Goal: Task Accomplishment & Management: Use online tool/utility

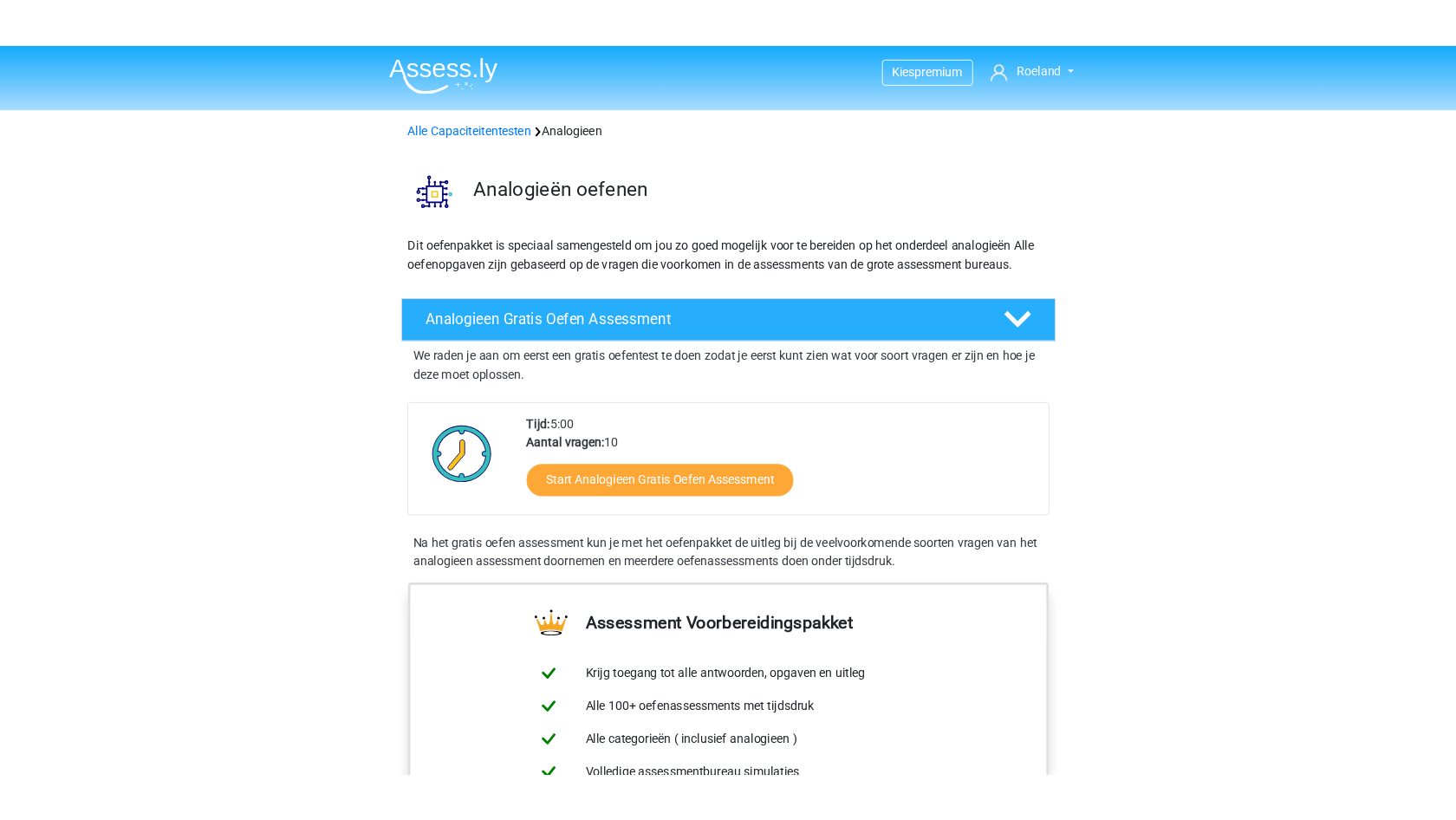
scroll to position [87, 0]
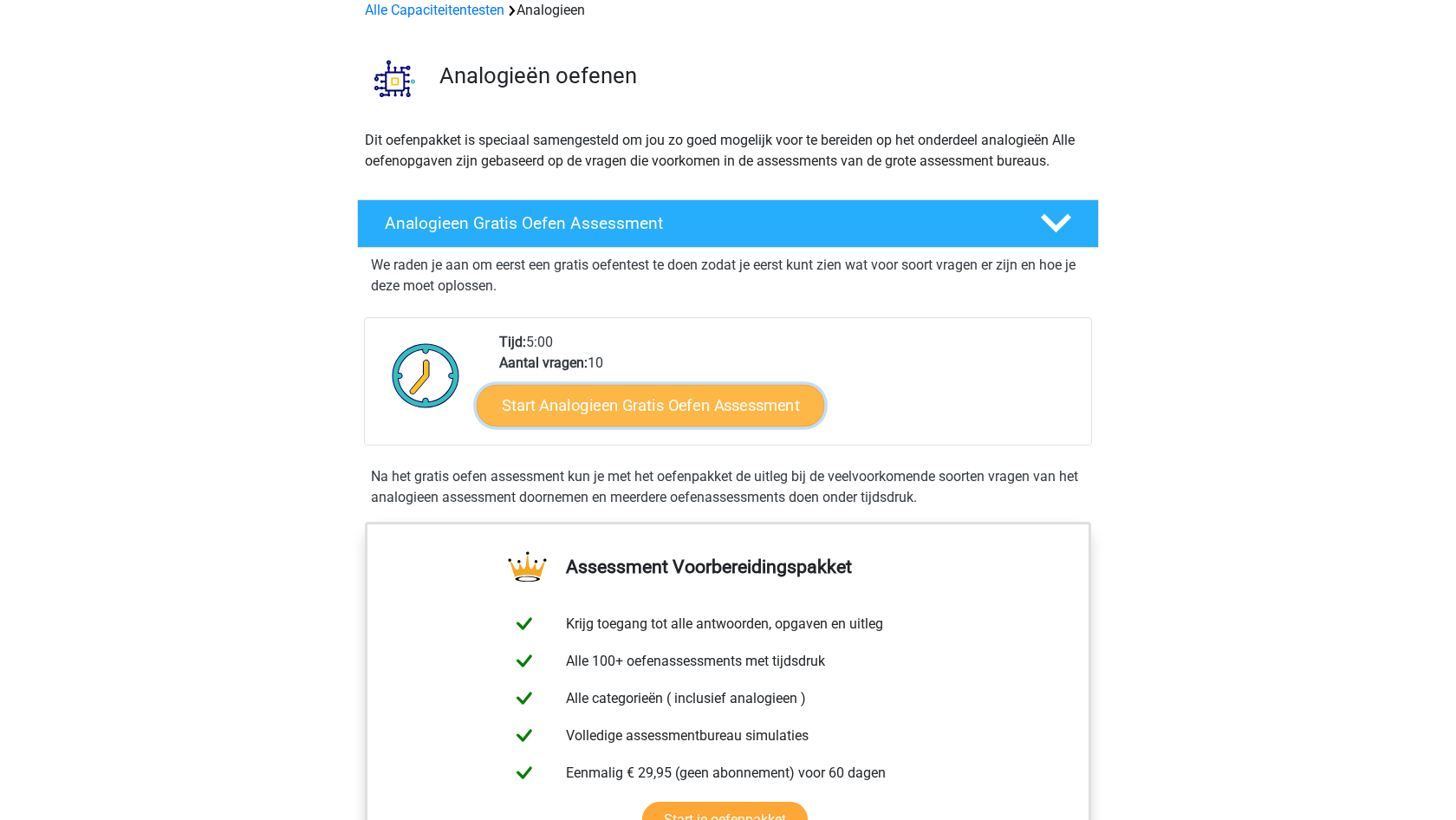
click at [654, 408] on link "Start Analogieen Gratis Oefen Assessment" at bounding box center [650, 404] width 347 height 42
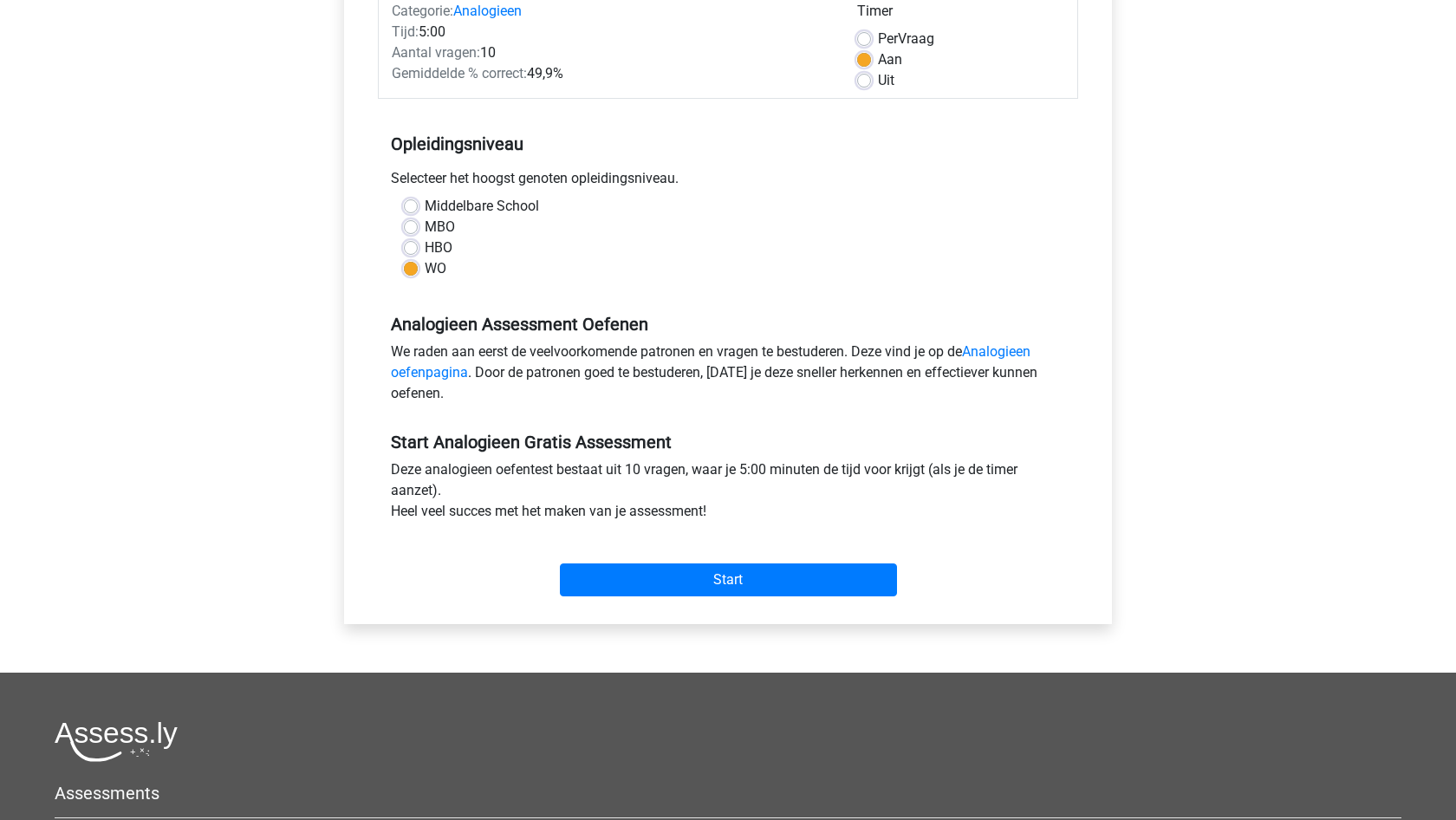
scroll to position [433, 0]
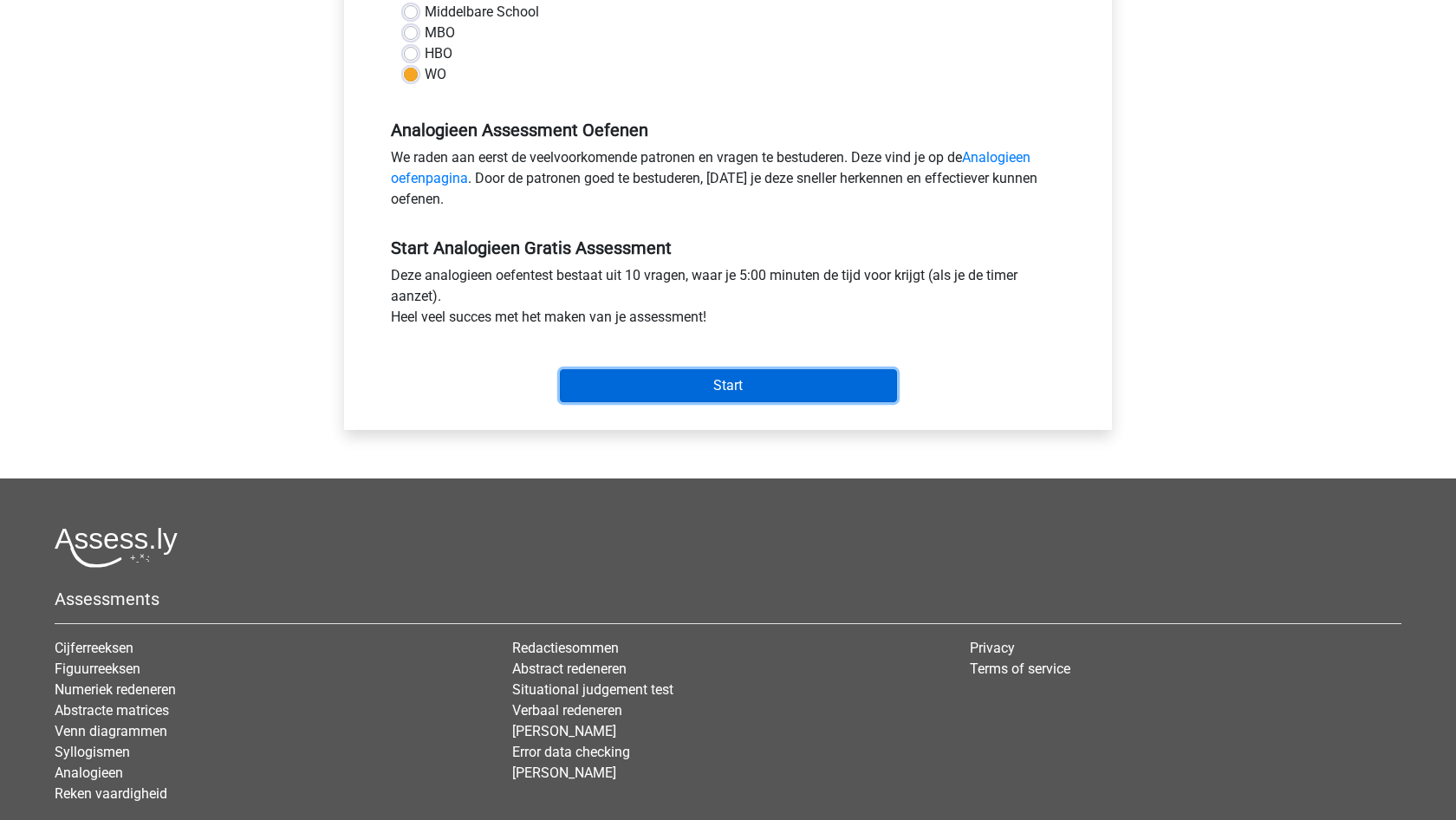
click at [713, 382] on input "Start" at bounding box center [728, 386] width 338 height 33
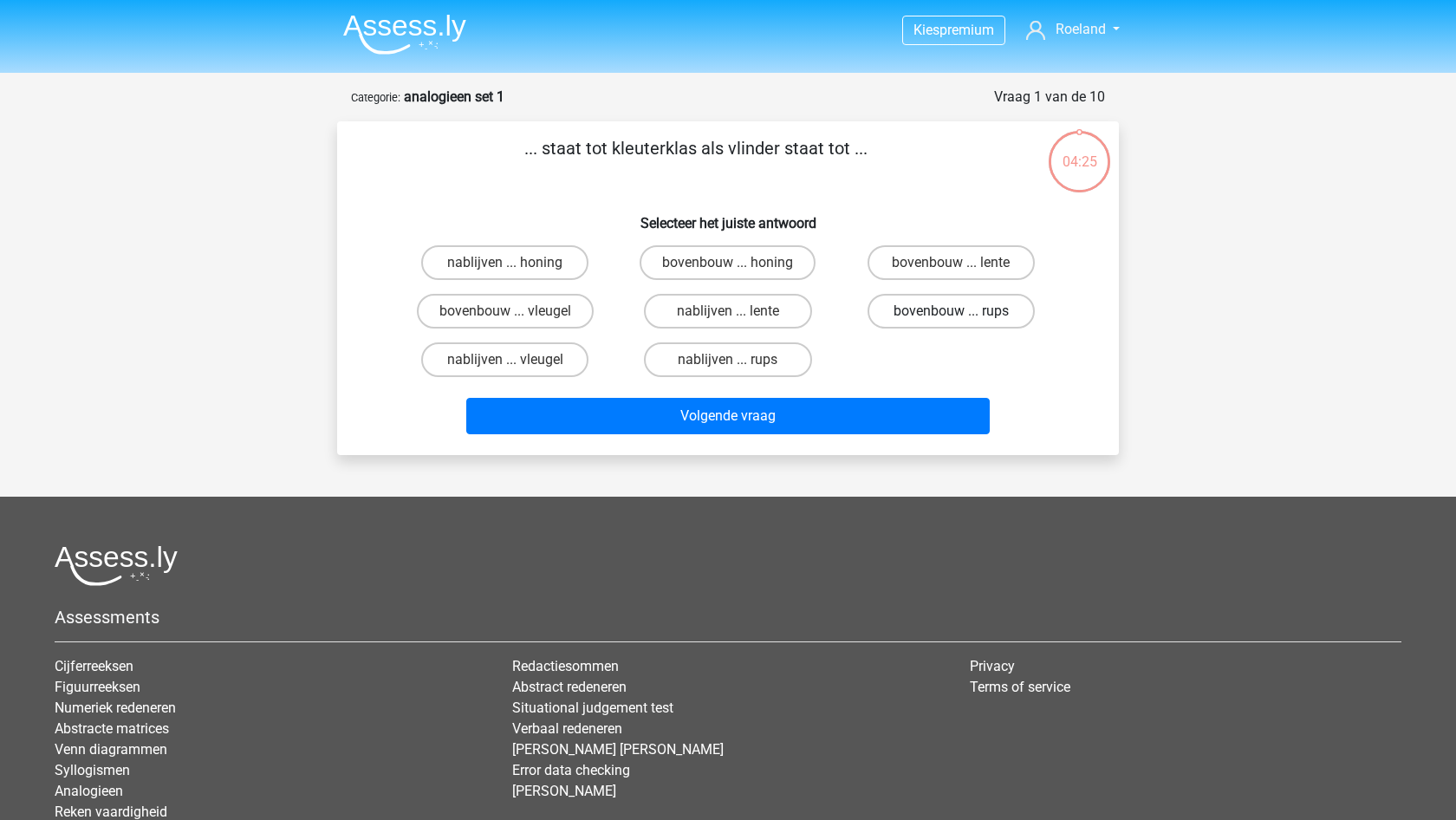
click at [932, 316] on label "bovenbouw ... rups" at bounding box center [951, 311] width 167 height 35
click at [951, 316] on input "bovenbouw ... rups" at bounding box center [957, 317] width 12 height 12
radio input "true"
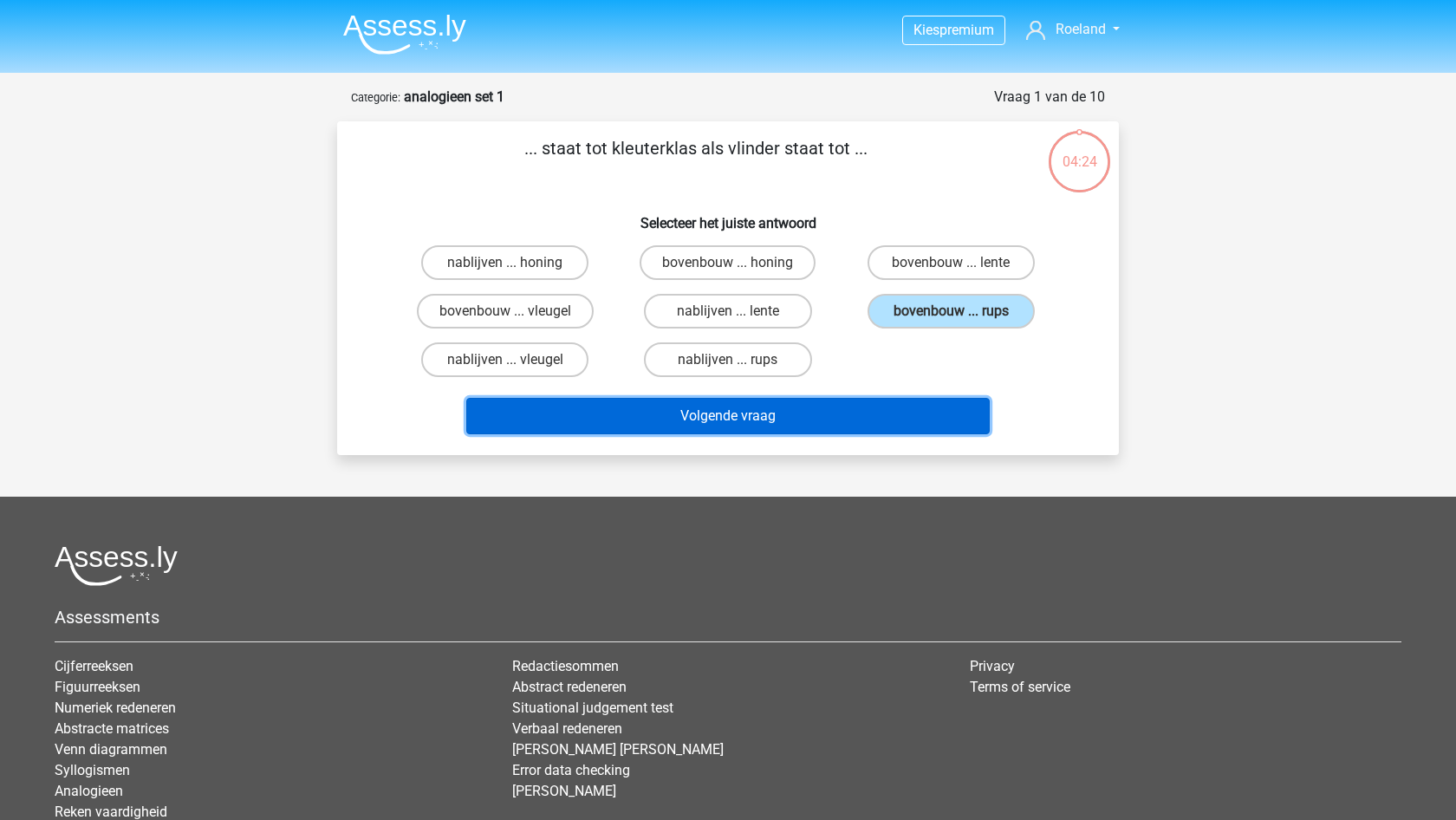
click at [755, 417] on button "Volgende vraag" at bounding box center [728, 416] width 524 height 37
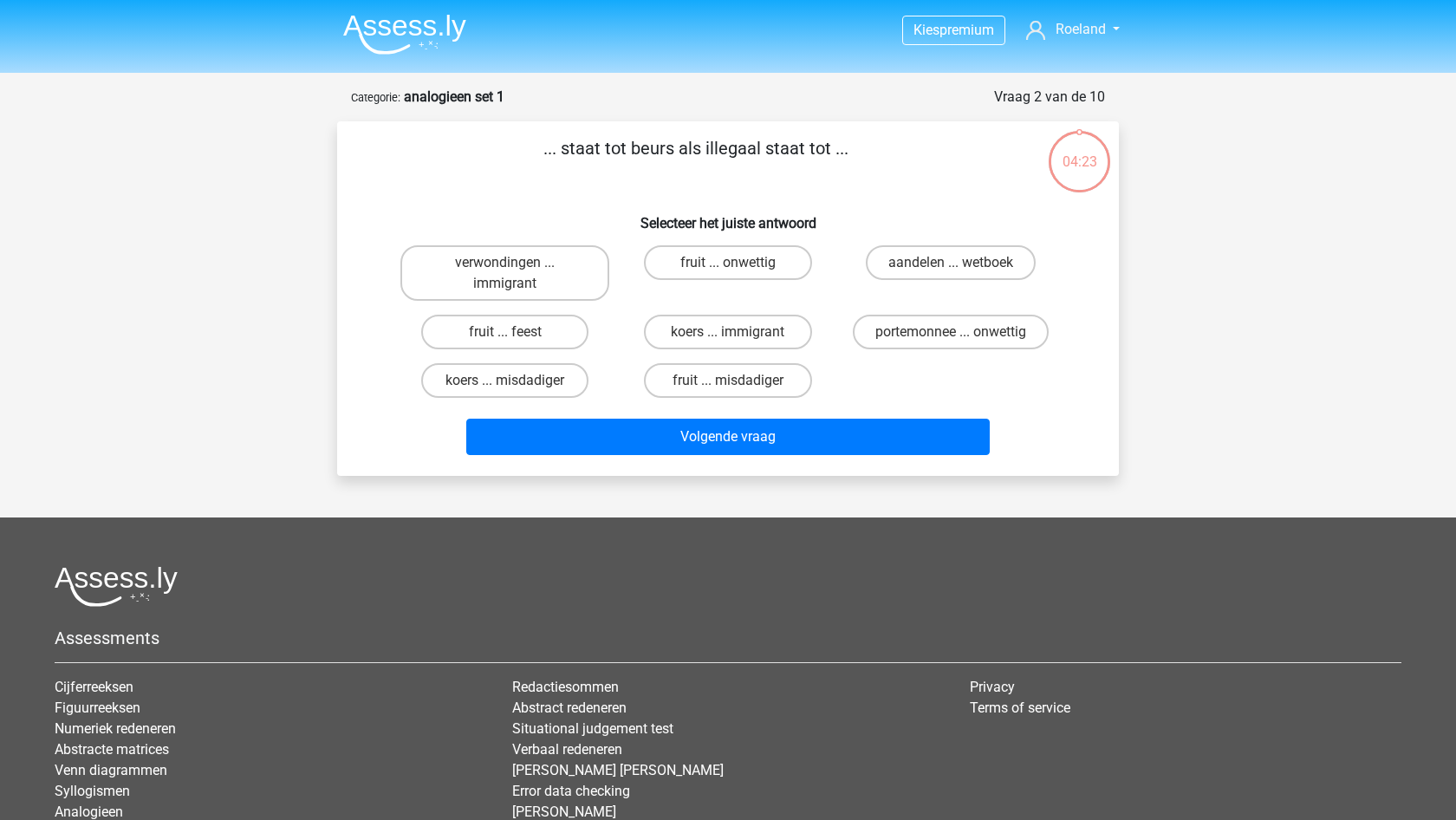
scroll to position [87, 0]
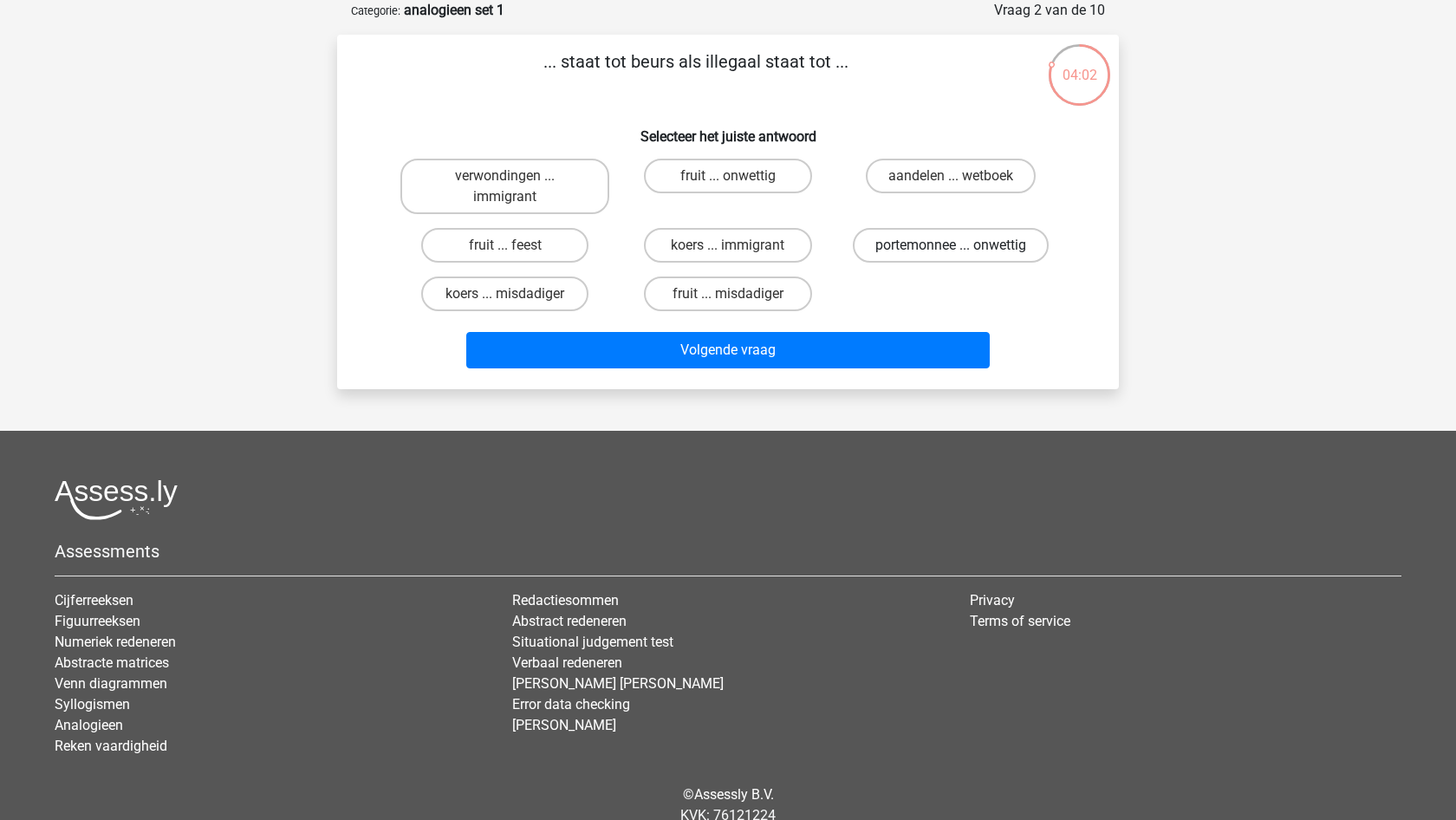
click at [964, 252] on label "portemonnee ... onwettig" at bounding box center [951, 246] width 196 height 35
click at [963, 252] on input "portemonnee ... onwettig" at bounding box center [957, 251] width 12 height 12
radio input "true"
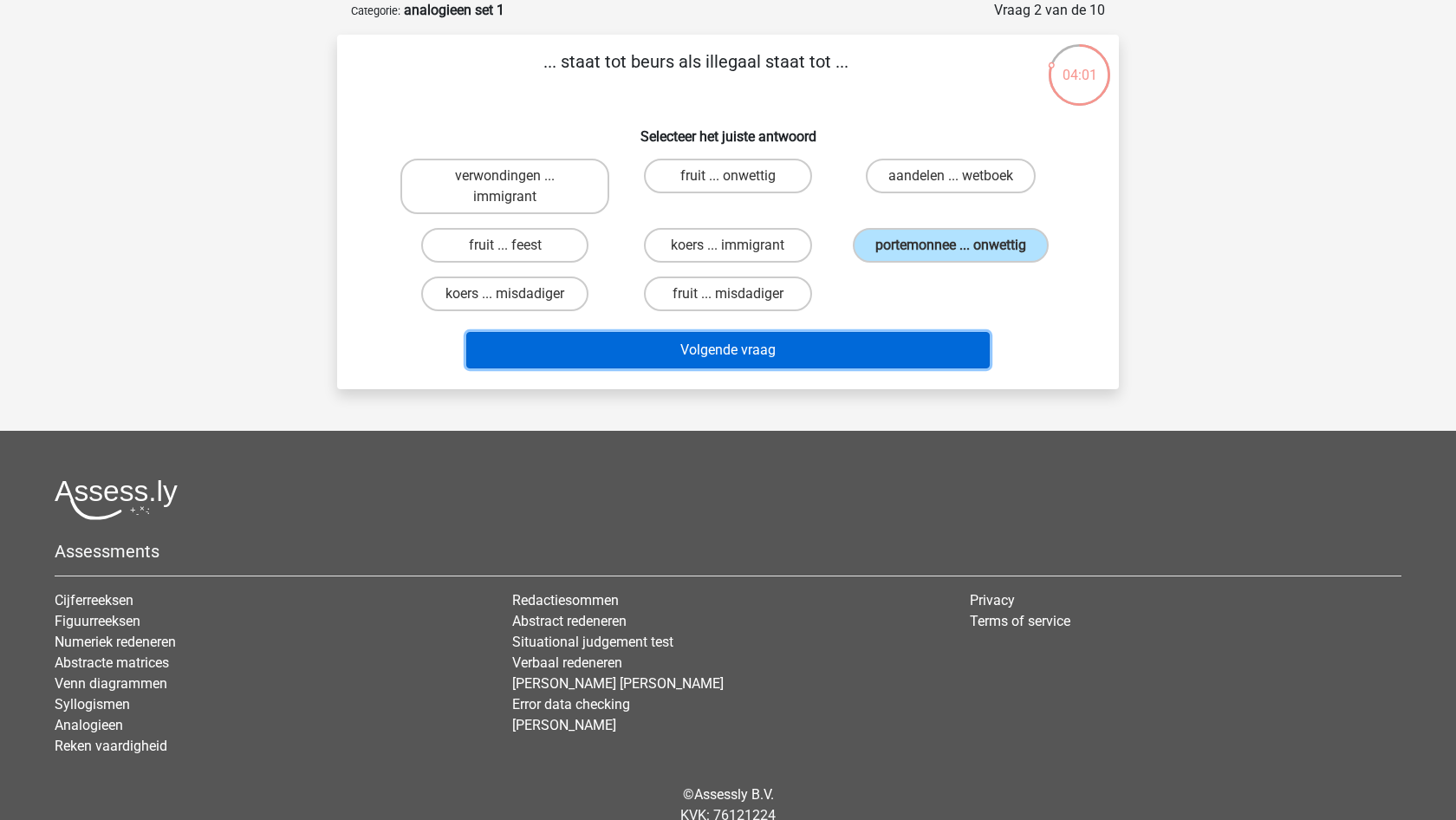
click at [735, 351] on button "Volgende vraag" at bounding box center [728, 350] width 524 height 37
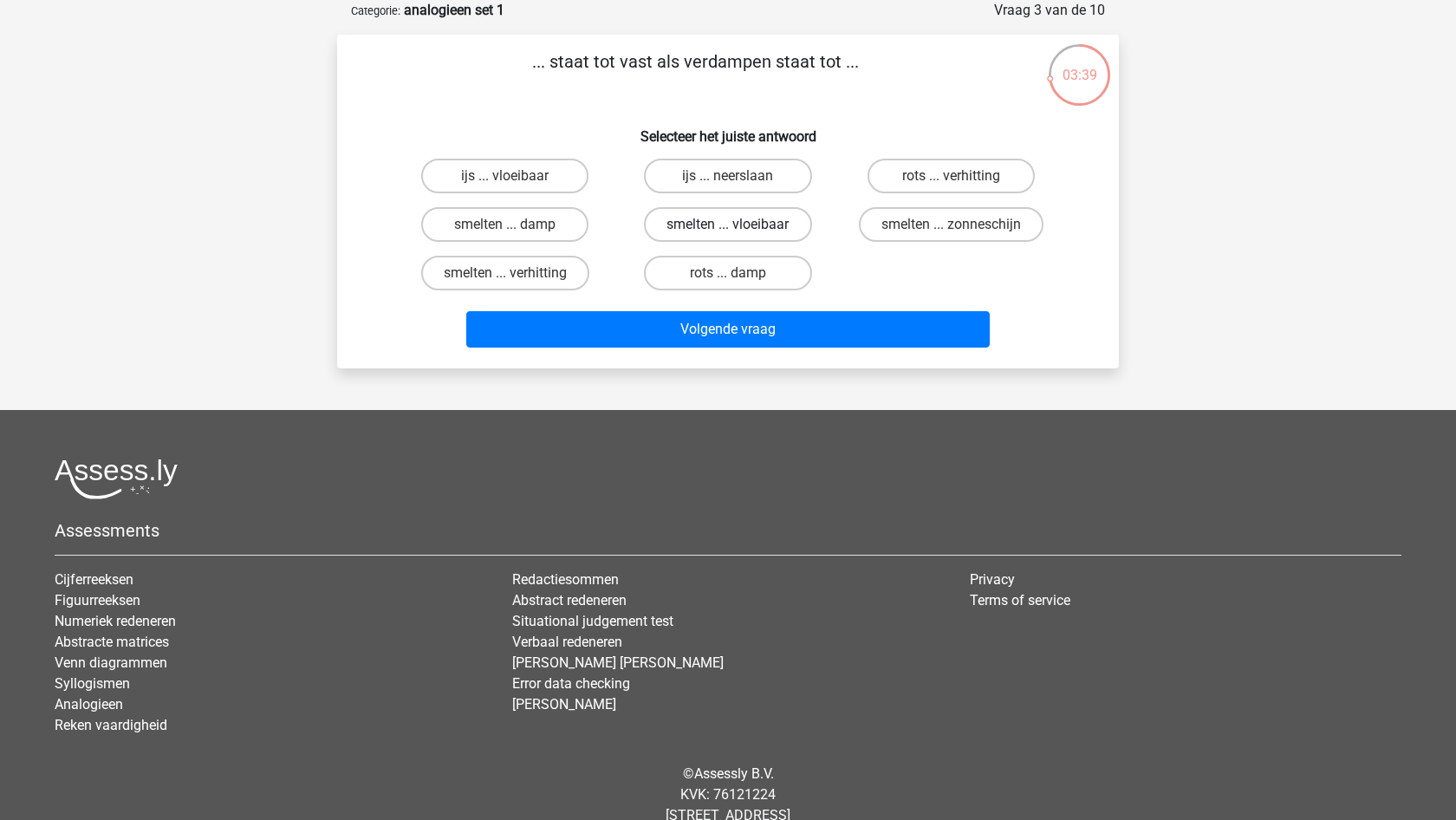
click at [690, 231] on label "smelten ... vloeibaar" at bounding box center [728, 224] width 167 height 35
click at [728, 231] on input "smelten ... vloeibaar" at bounding box center [734, 230] width 12 height 12
radio input "true"
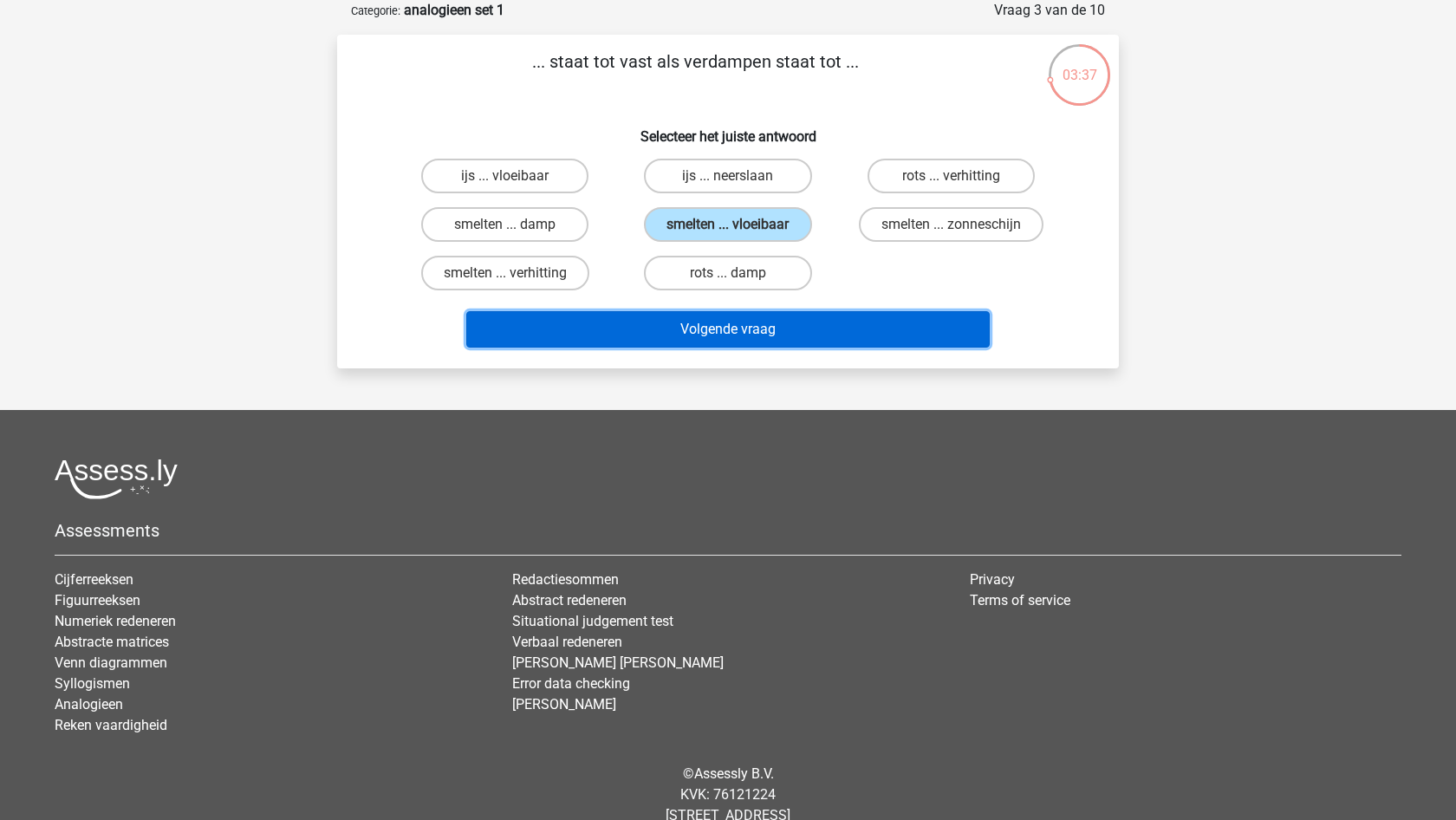
click at [756, 333] on button "Volgende vraag" at bounding box center [728, 330] width 524 height 37
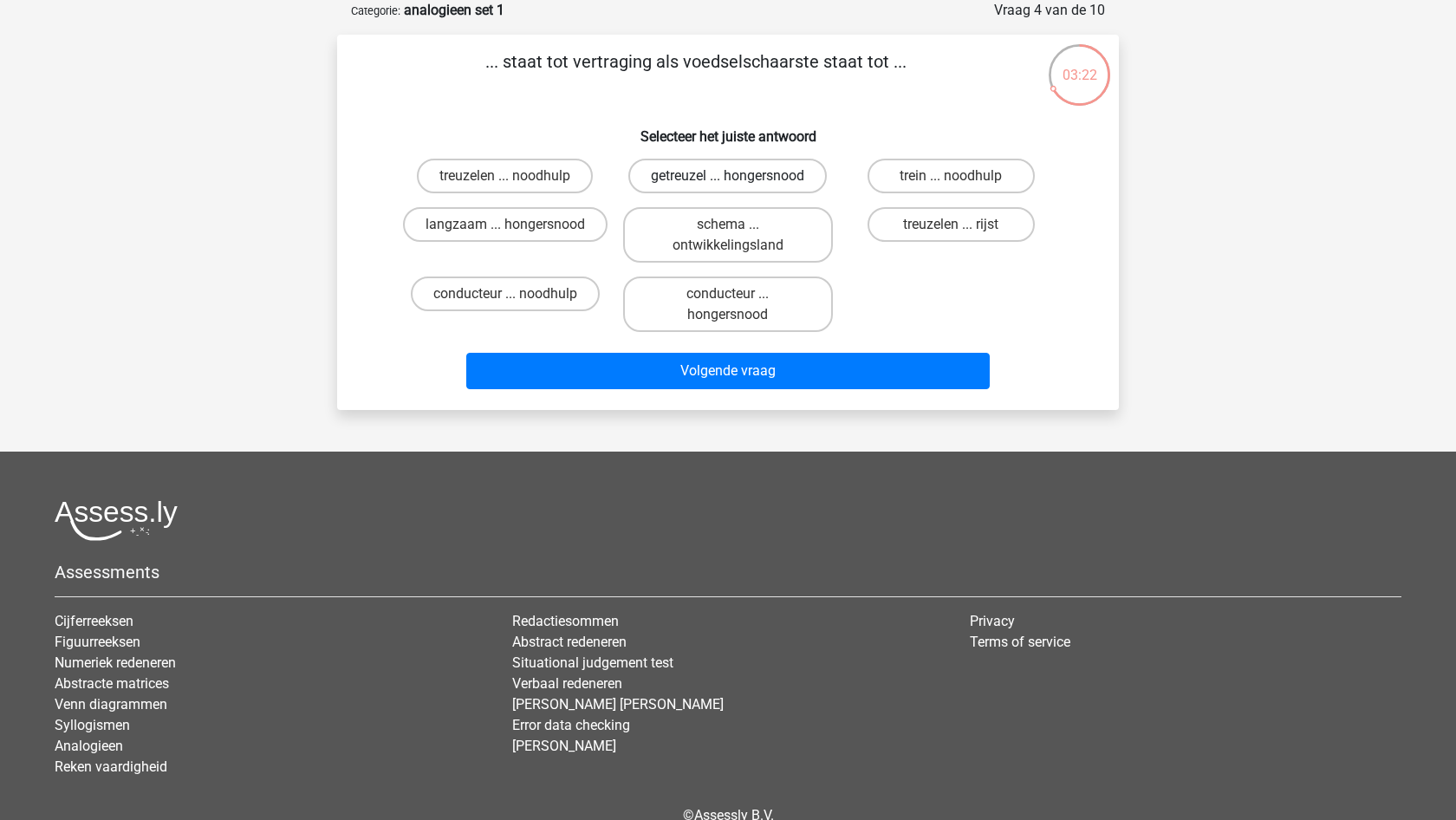
click at [738, 174] on label "getreuzel ... hongersnood" at bounding box center [728, 176] width 198 height 35
click at [738, 176] on input "getreuzel ... hongersnood" at bounding box center [734, 182] width 12 height 12
radio input "true"
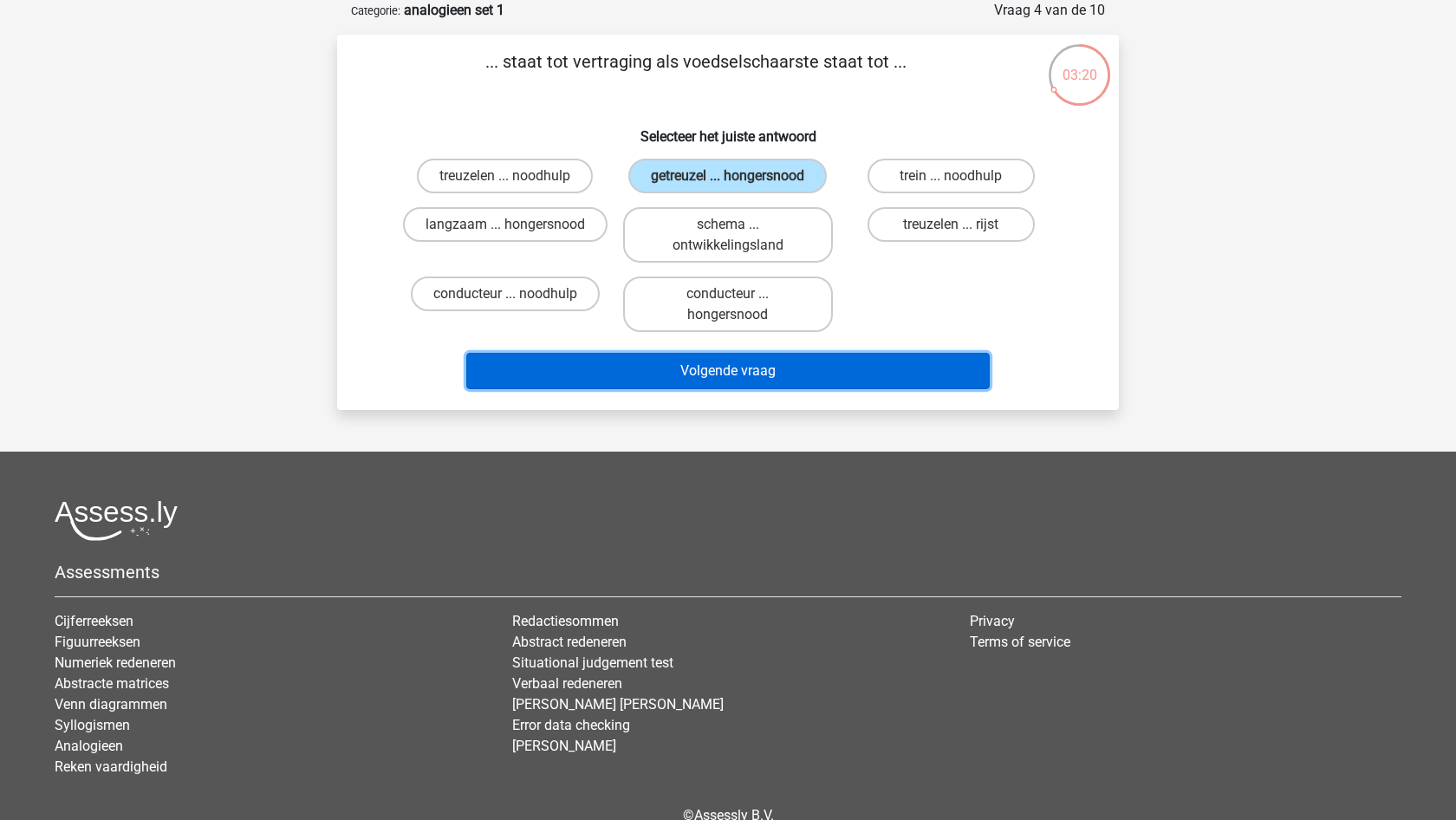
click at [728, 381] on button "Volgende vraag" at bounding box center [728, 371] width 524 height 37
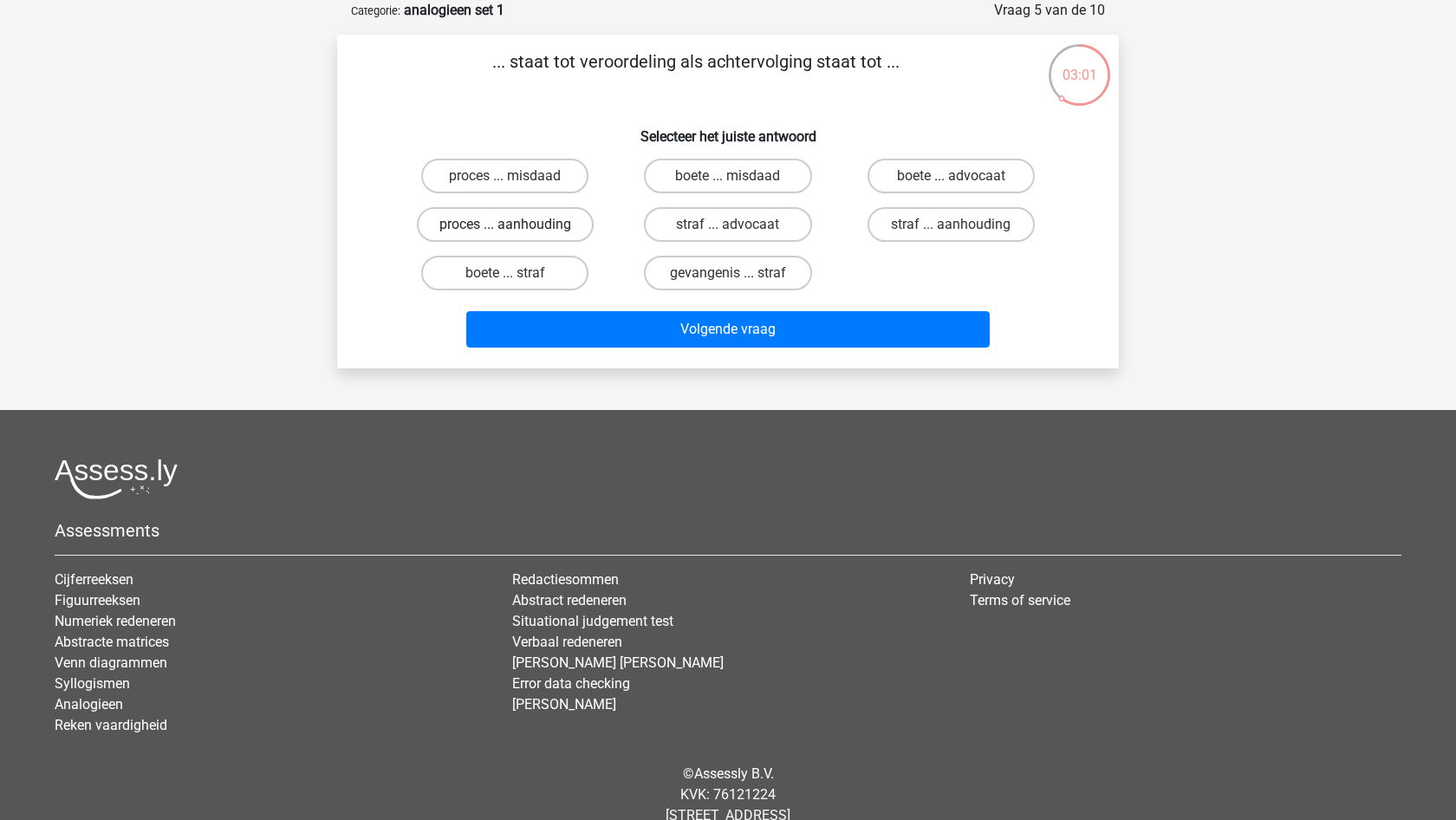
click at [550, 223] on label "proces ... aanhouding" at bounding box center [505, 224] width 177 height 35
click at [517, 224] on input "proces ... aanhouding" at bounding box center [511, 230] width 12 height 12
radio input "true"
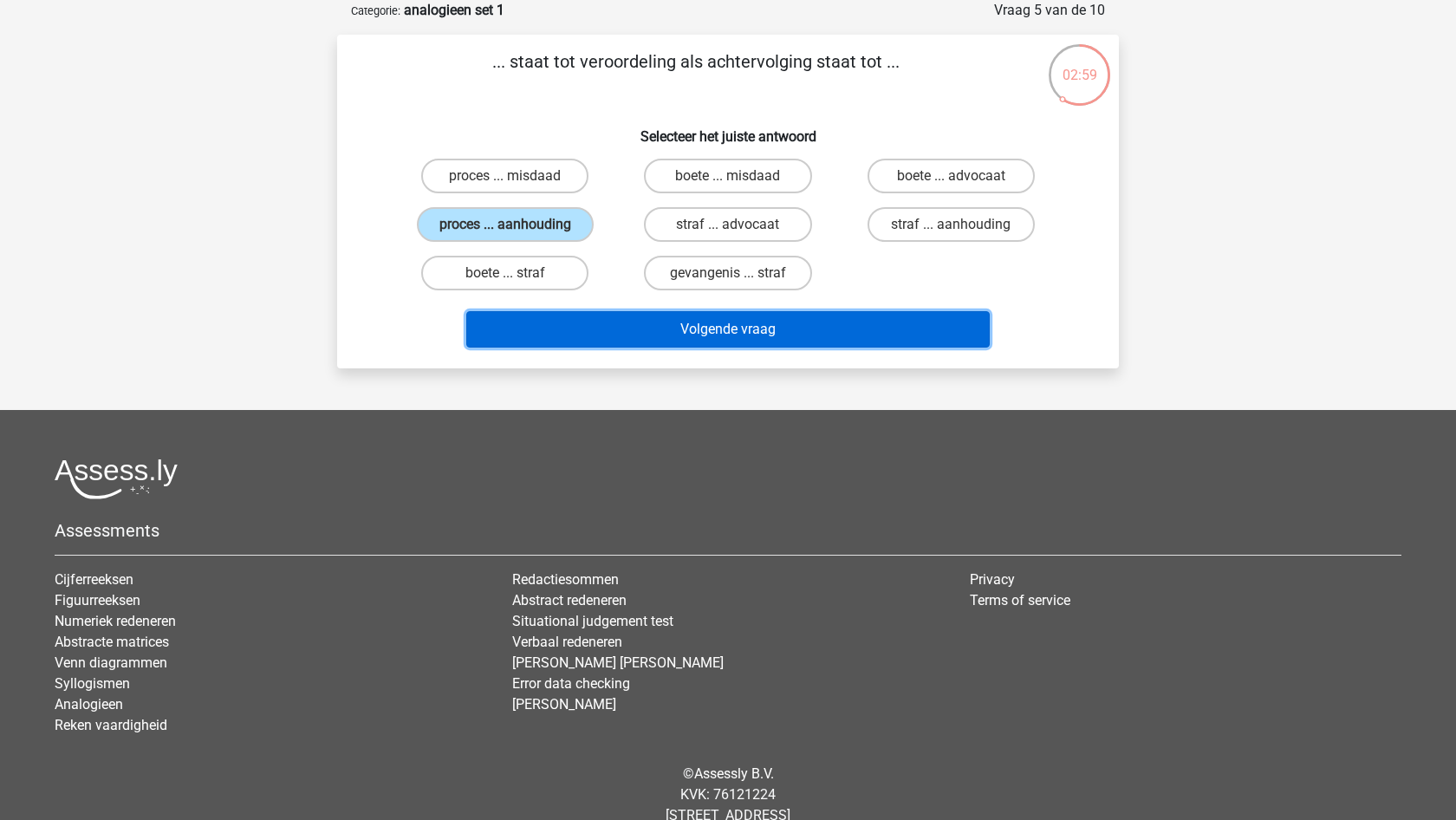
click at [763, 330] on button "Volgende vraag" at bounding box center [728, 330] width 524 height 37
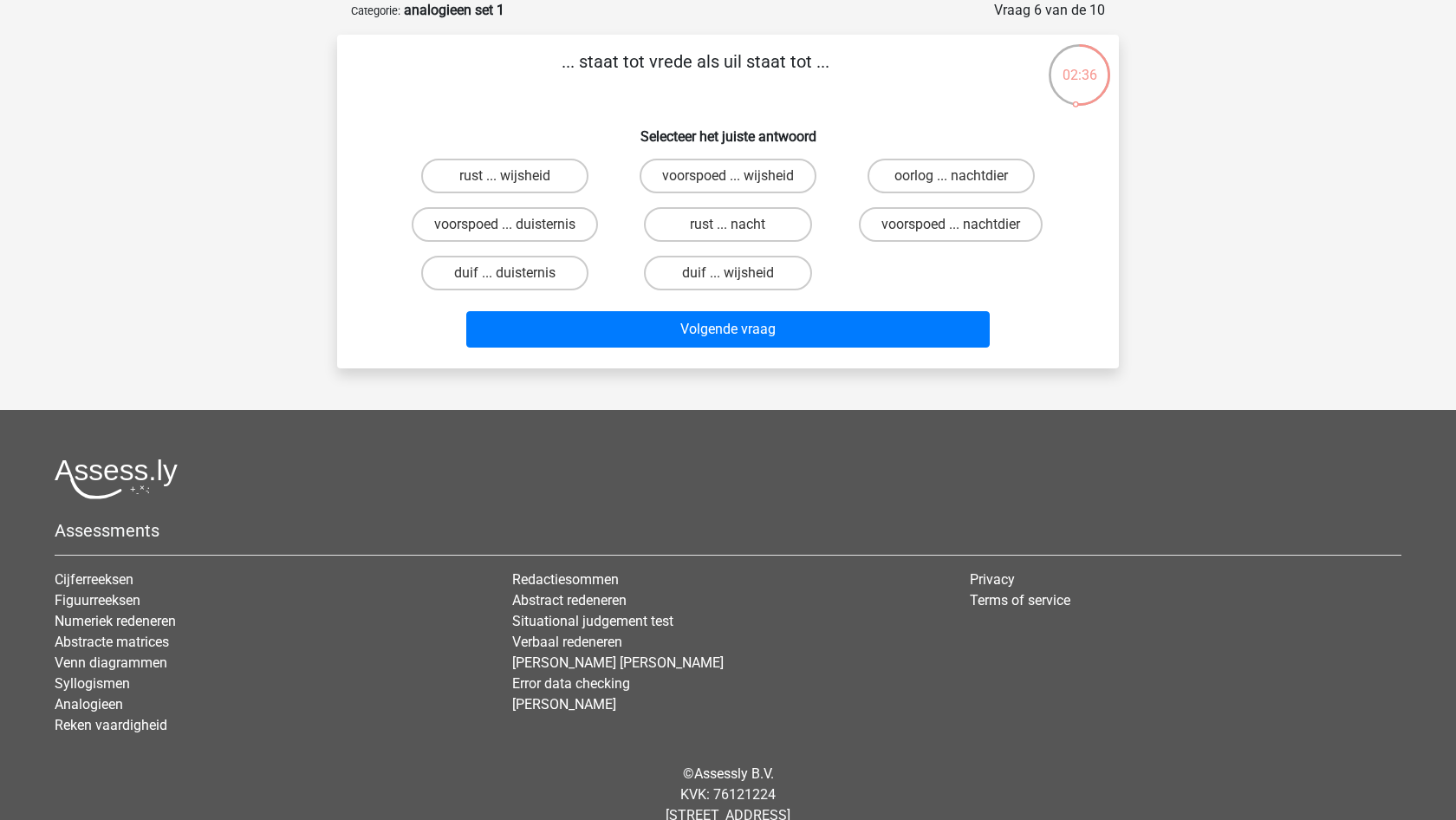
click at [737, 275] on input "duif ... wijsheid" at bounding box center [734, 278] width 12 height 12
radio input "true"
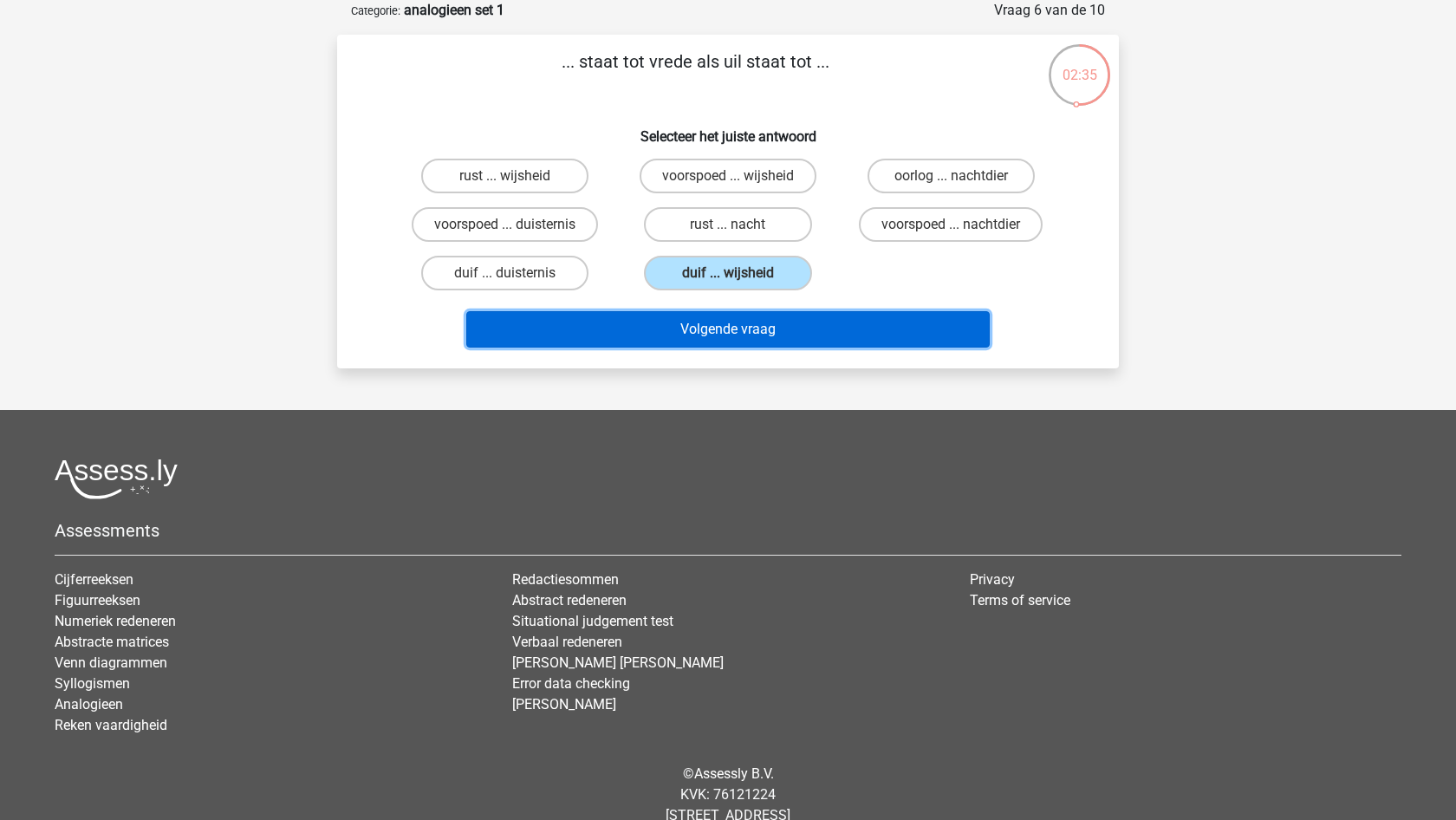
click at [751, 334] on button "Volgende vraag" at bounding box center [728, 330] width 524 height 37
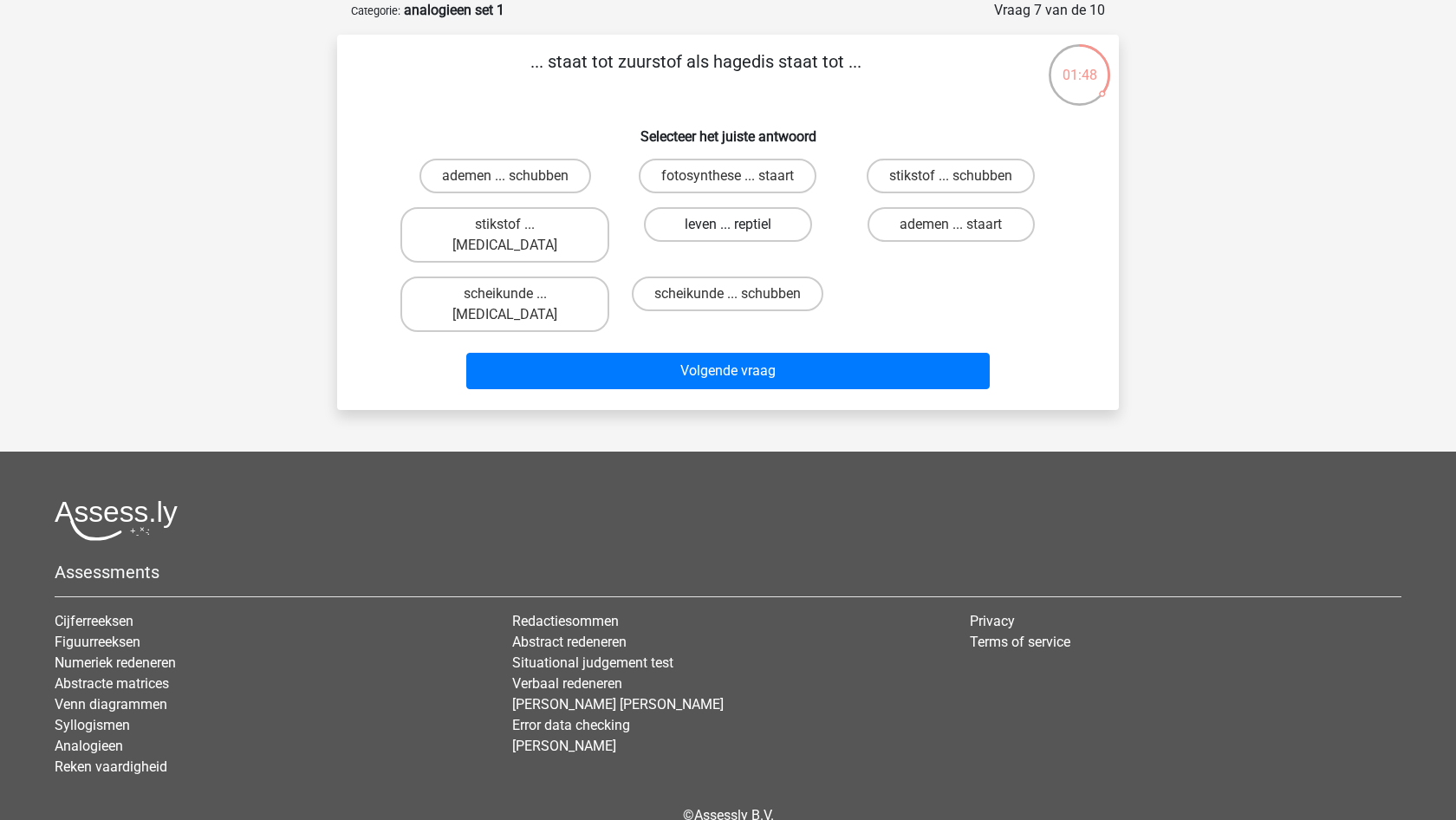
click at [683, 232] on label "leven ... reptiel" at bounding box center [728, 224] width 167 height 35
click at [728, 232] on input "leven ... reptiel" at bounding box center [734, 230] width 12 height 12
radio input "true"
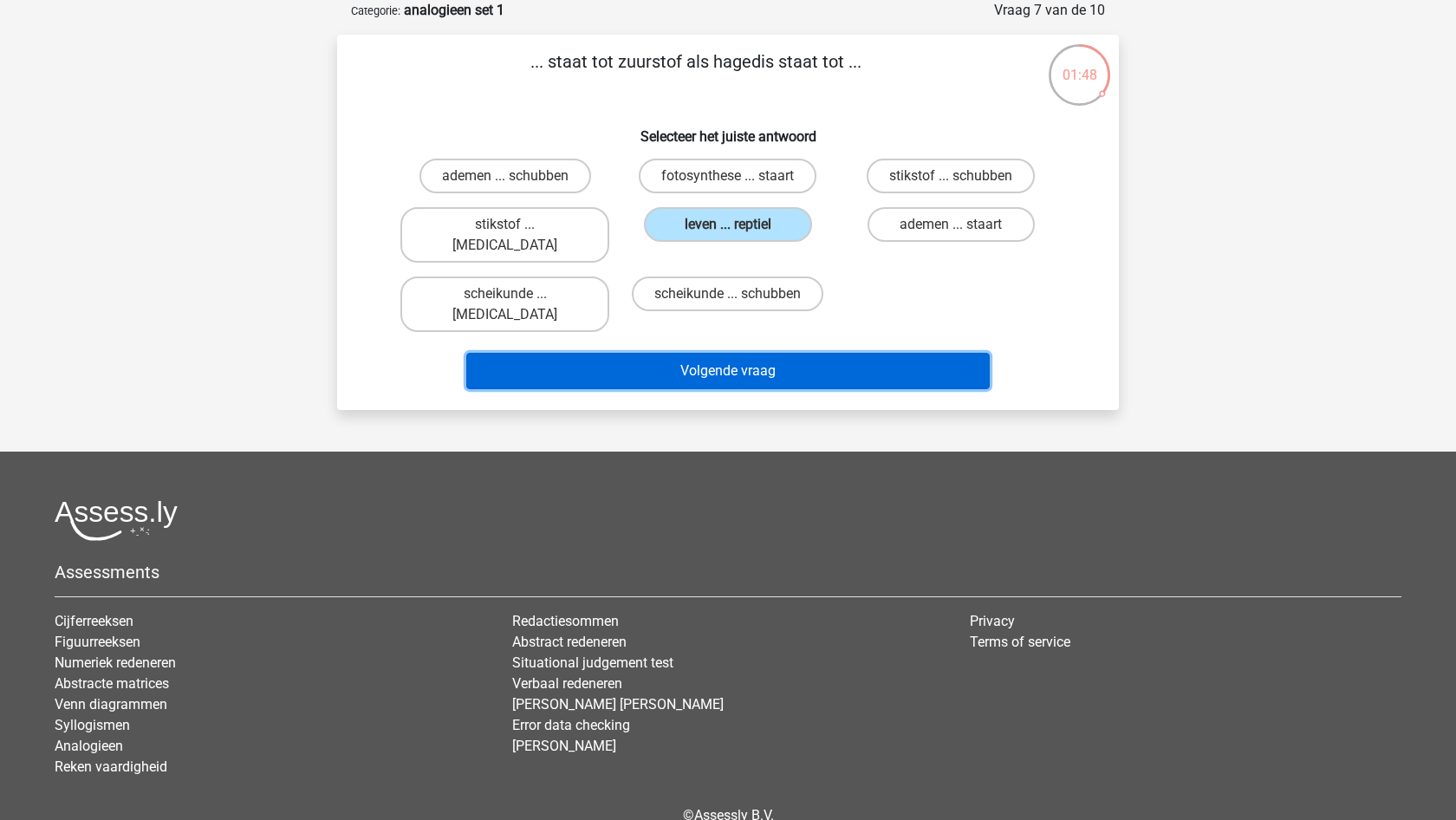
click at [720, 353] on button "Volgende vraag" at bounding box center [728, 371] width 524 height 37
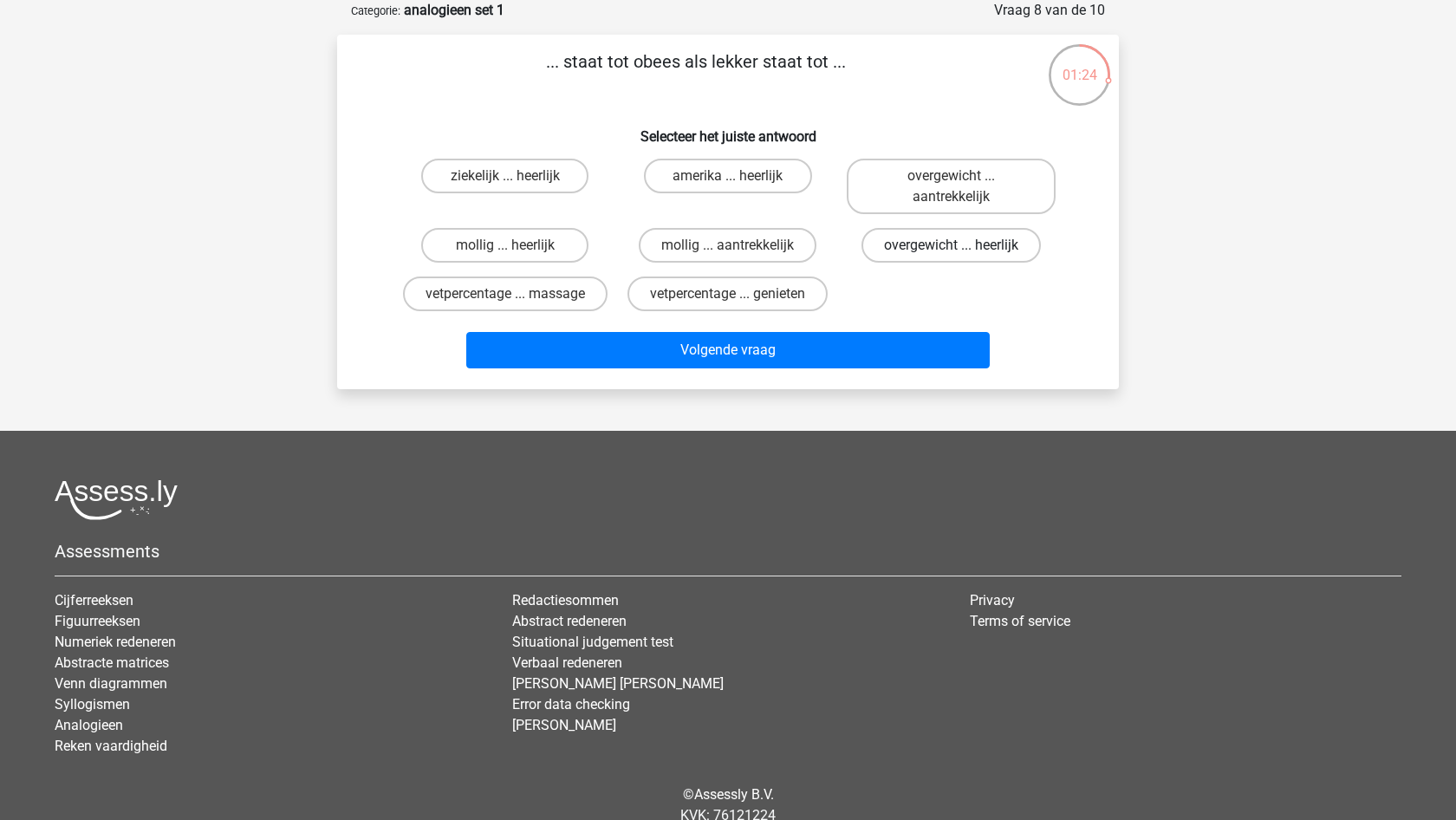
click at [980, 254] on label "overgewicht ... heerlijk" at bounding box center [951, 246] width 179 height 35
click at [963, 254] on input "overgewicht ... heerlijk" at bounding box center [957, 251] width 12 height 12
radio input "true"
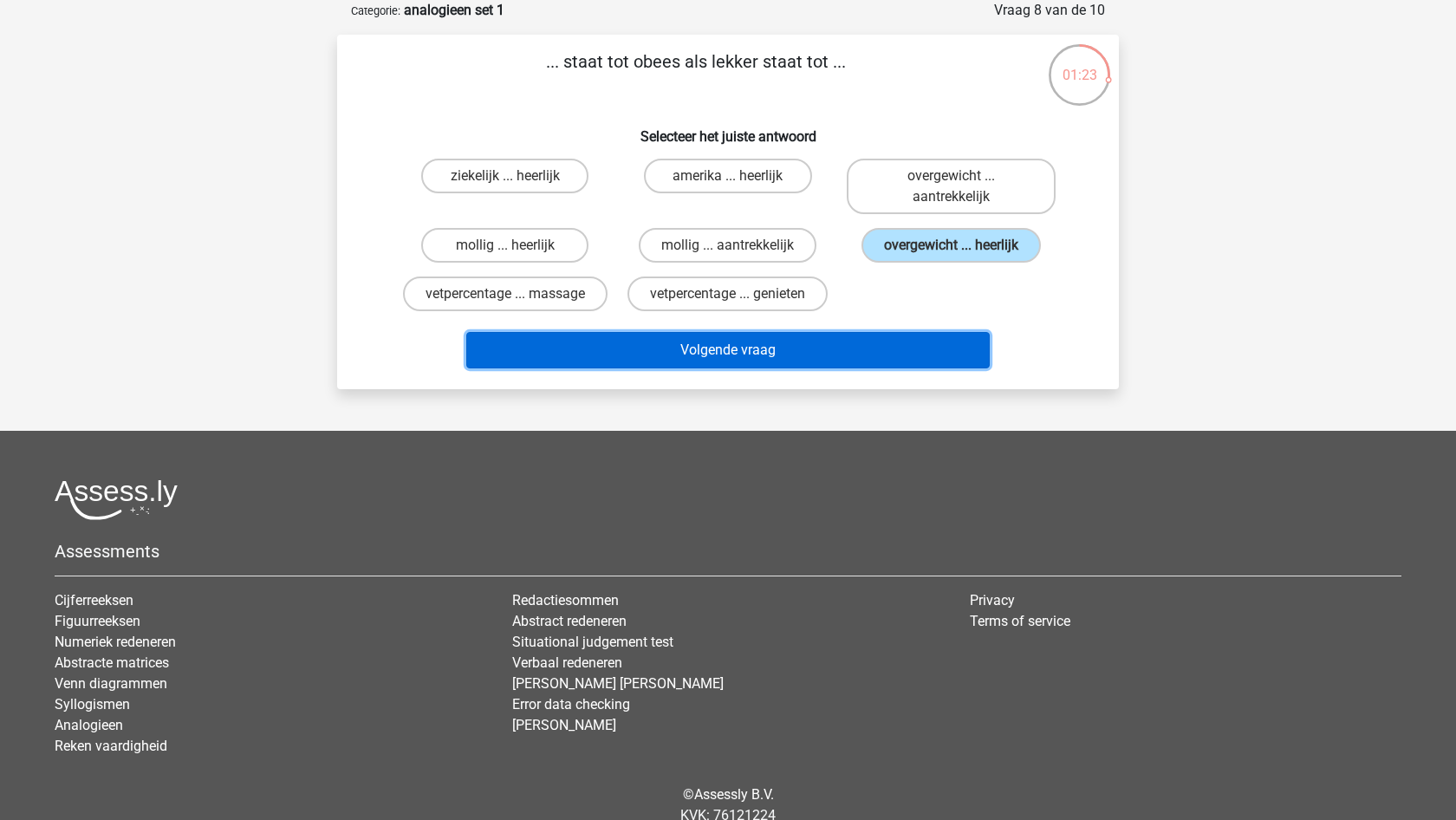
click at [731, 347] on button "Volgende vraag" at bounding box center [728, 350] width 524 height 37
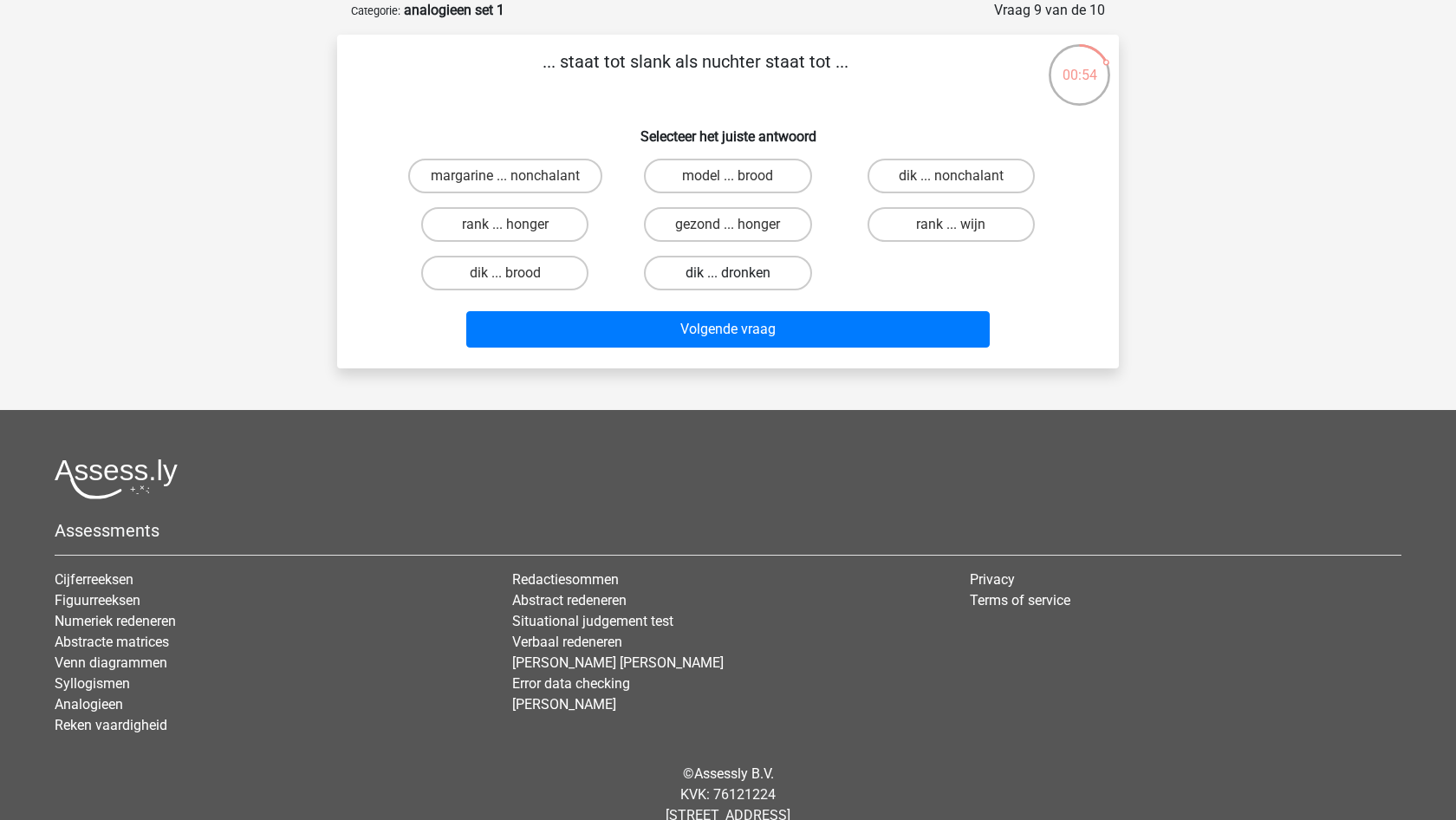
click at [685, 279] on label "dik ... dronken" at bounding box center [728, 273] width 167 height 35
click at [728, 279] on input "dik ... dronken" at bounding box center [734, 278] width 12 height 12
radio input "true"
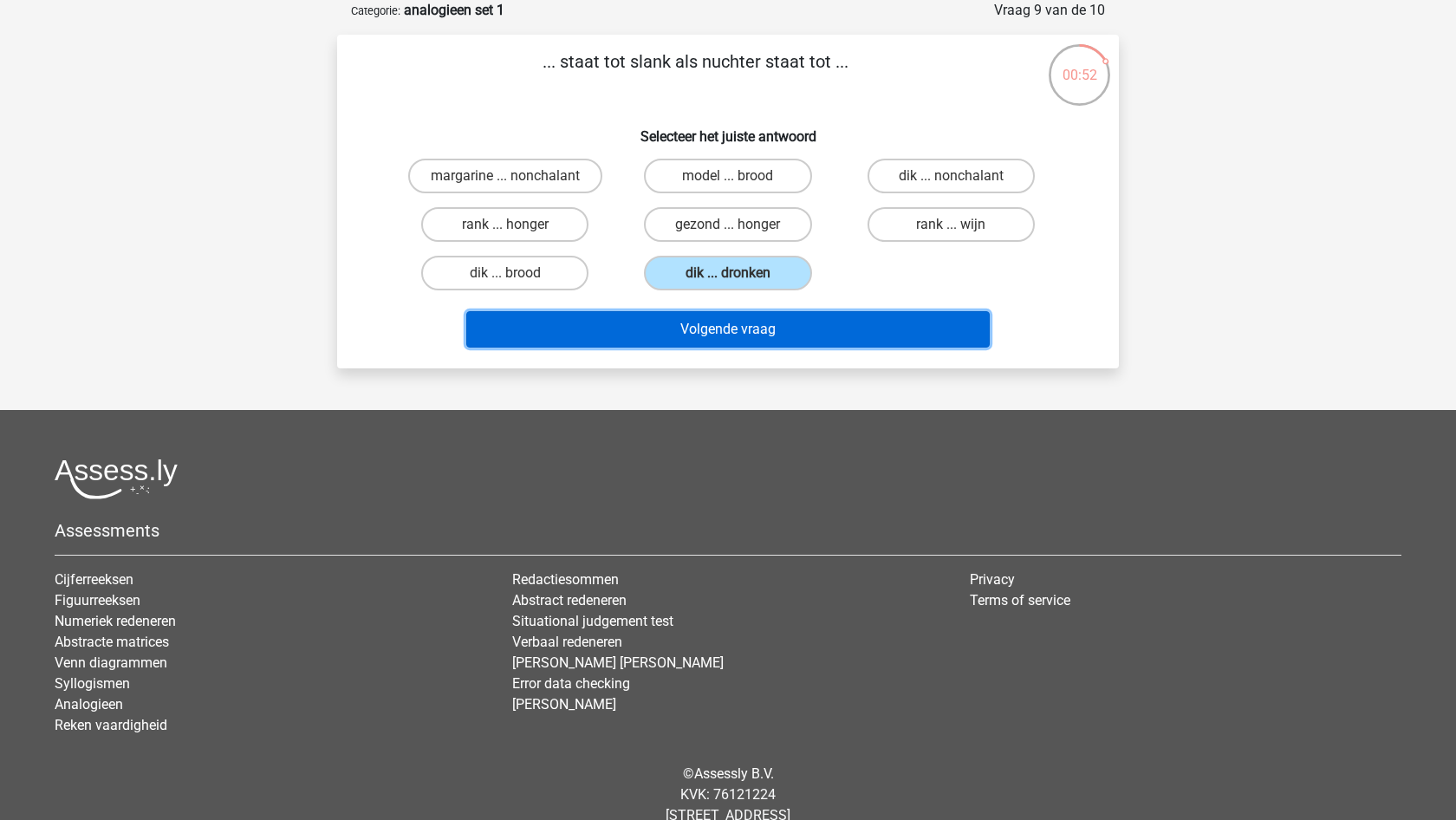
click at [677, 329] on button "Volgende vraag" at bounding box center [728, 330] width 524 height 37
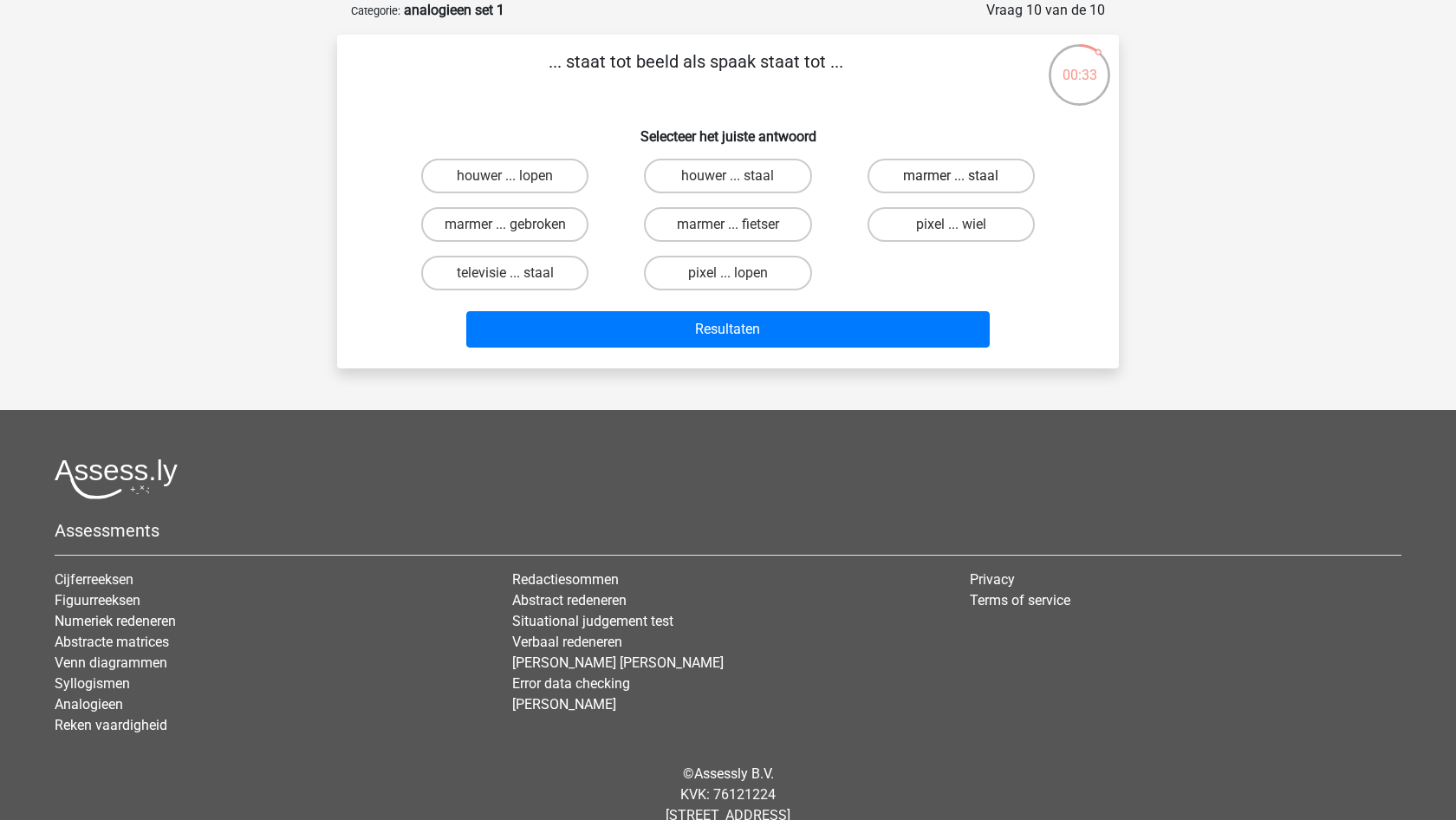
click at [946, 168] on label "marmer ... staal" at bounding box center [951, 176] width 167 height 35
click at [951, 176] on input "marmer ... staal" at bounding box center [957, 182] width 12 height 12
radio input "true"
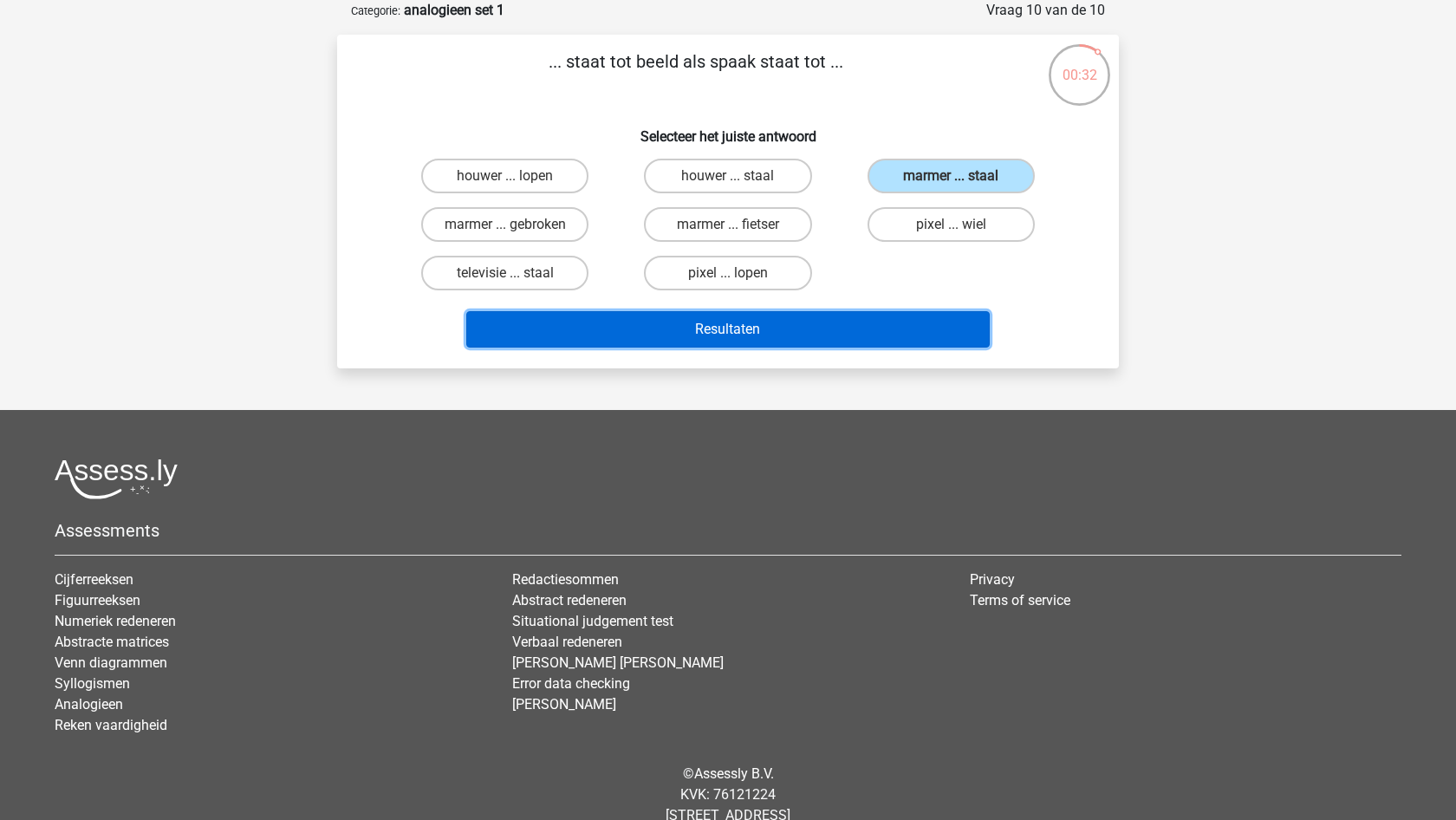
click at [717, 325] on button "Resultaten" at bounding box center [728, 330] width 524 height 37
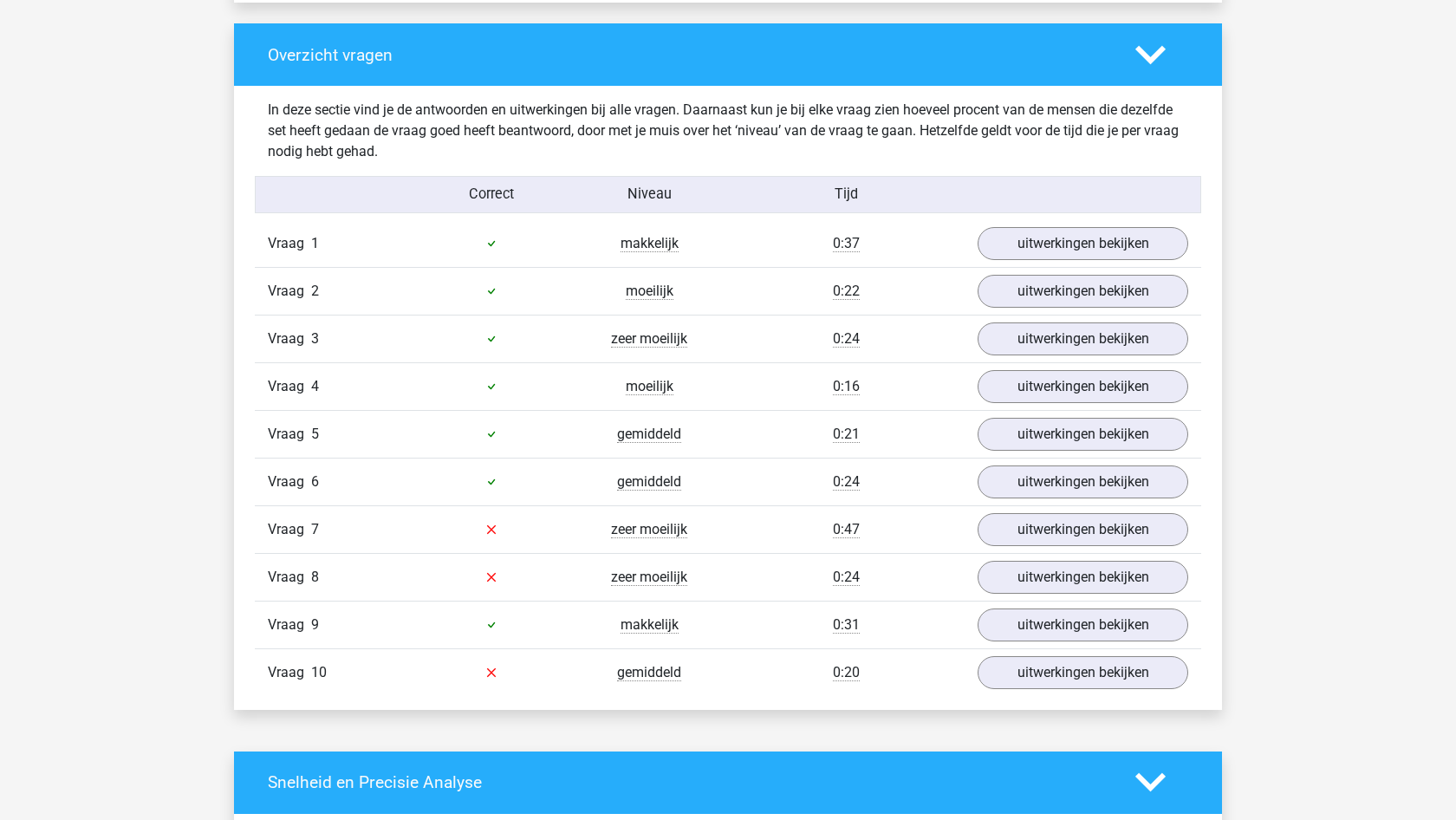
scroll to position [1300, 0]
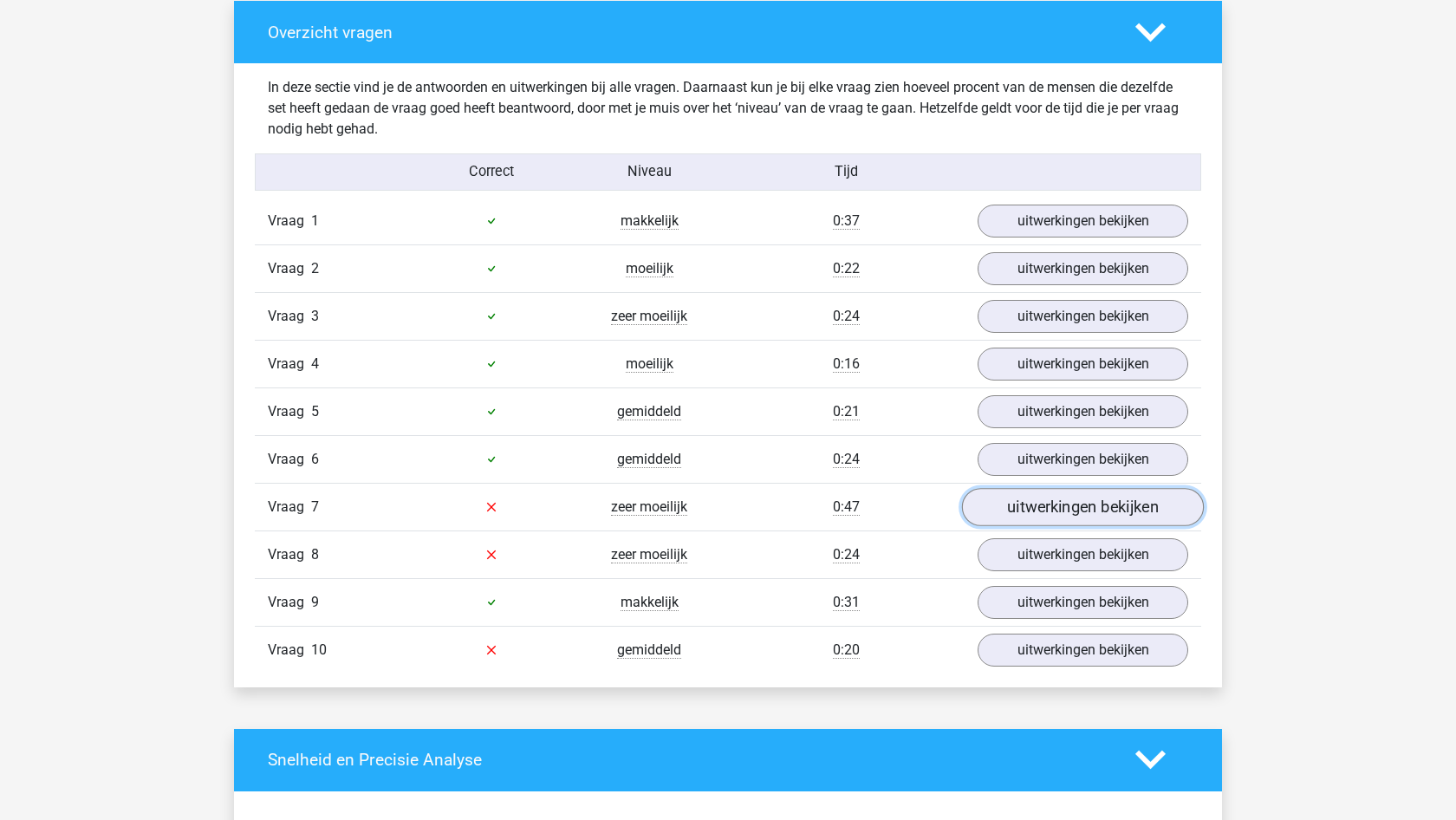
click at [1078, 500] on link "uitwerkingen bekijken" at bounding box center [1084, 506] width 242 height 38
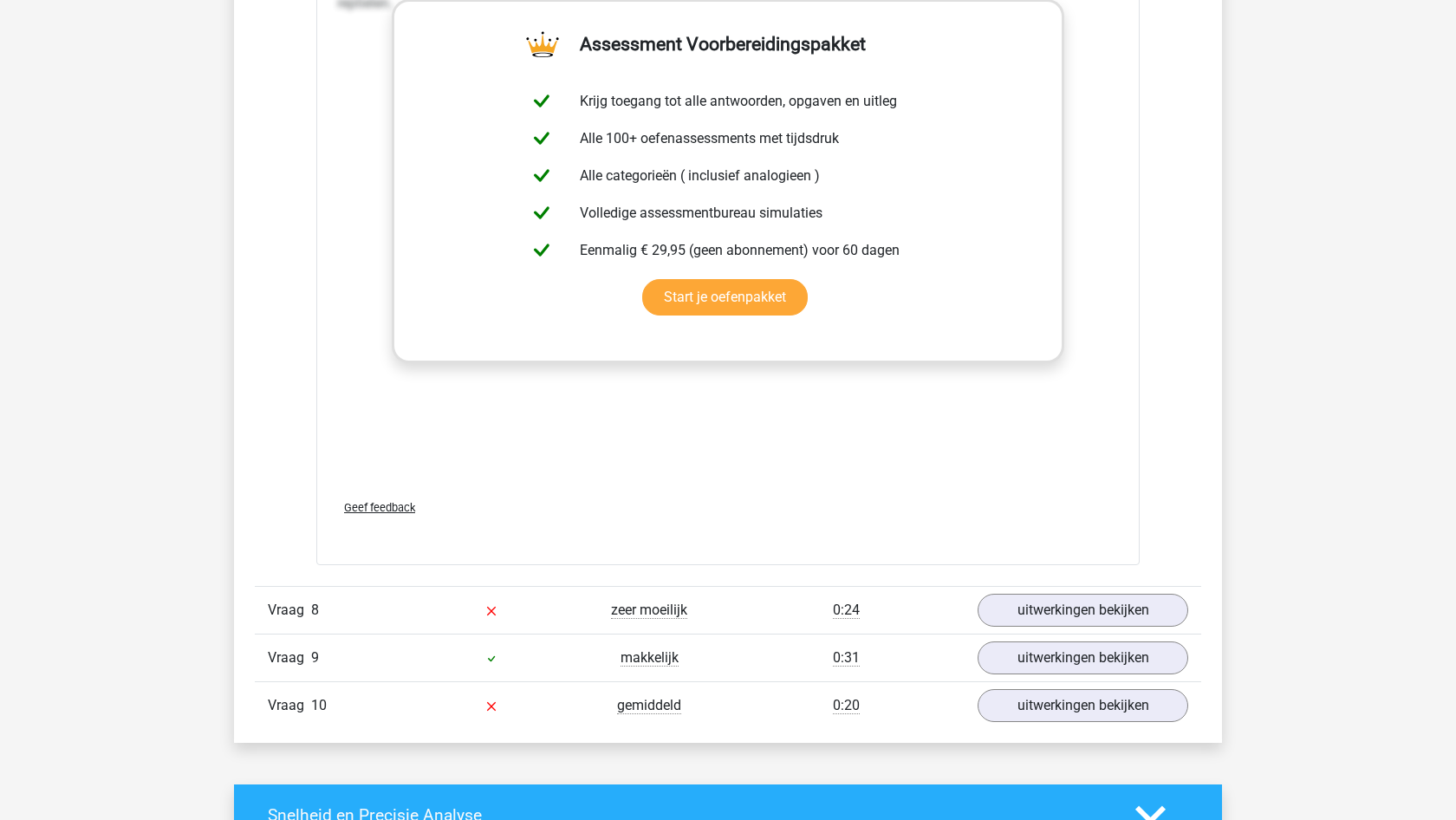
scroll to position [2166, 0]
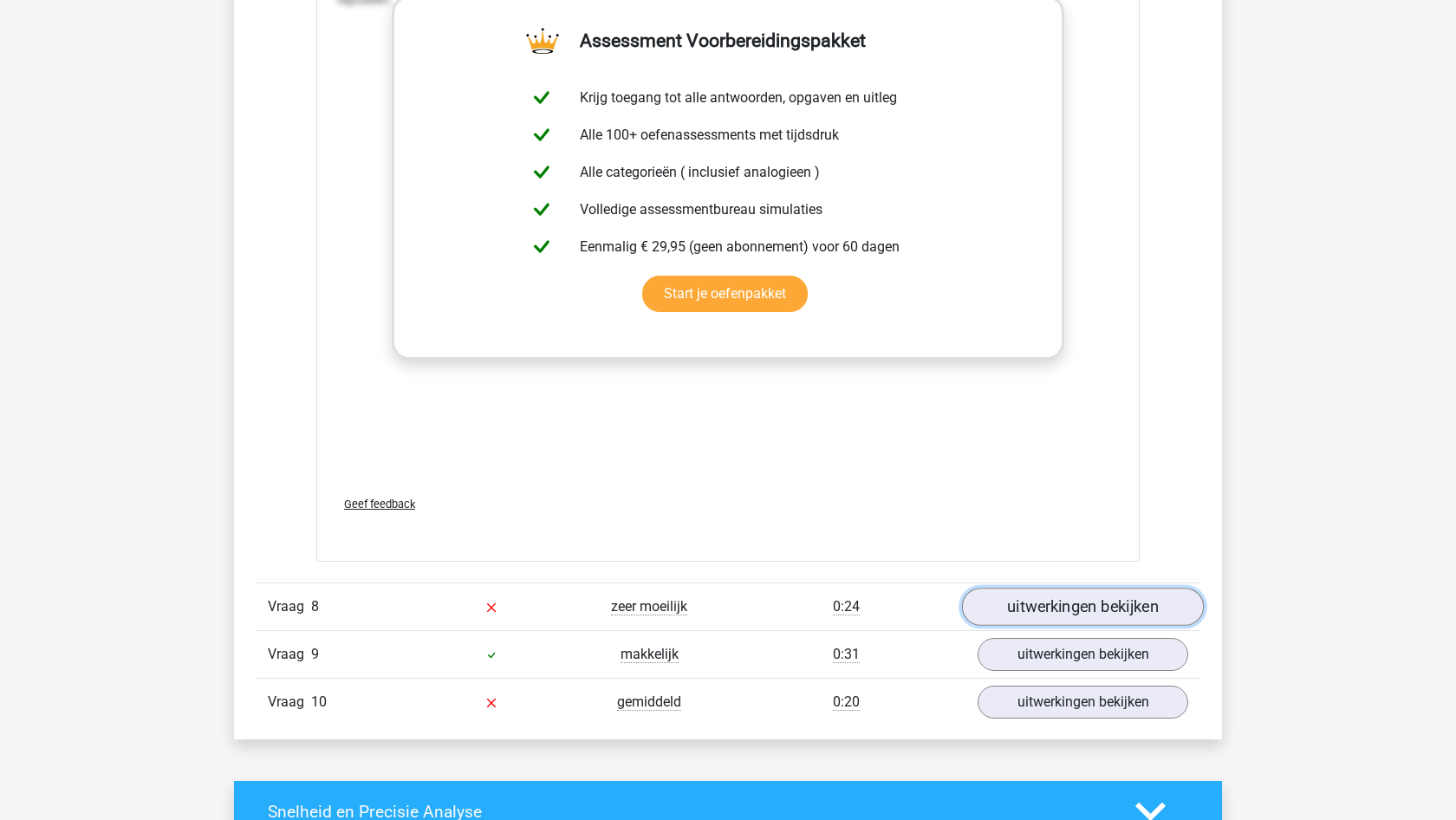
click at [1042, 600] on link "uitwerkingen bekijken" at bounding box center [1084, 606] width 242 height 38
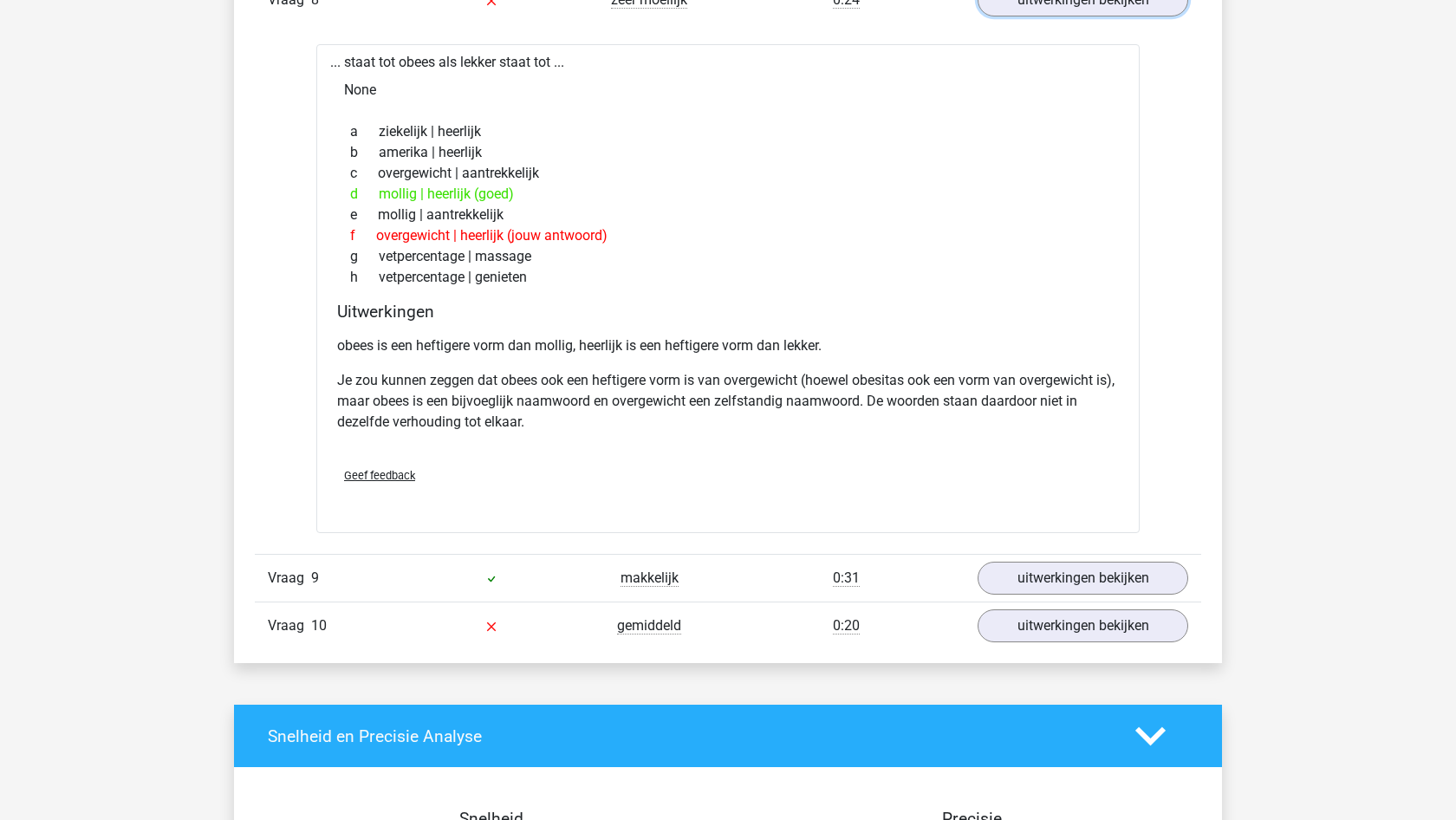
scroll to position [2859, 0]
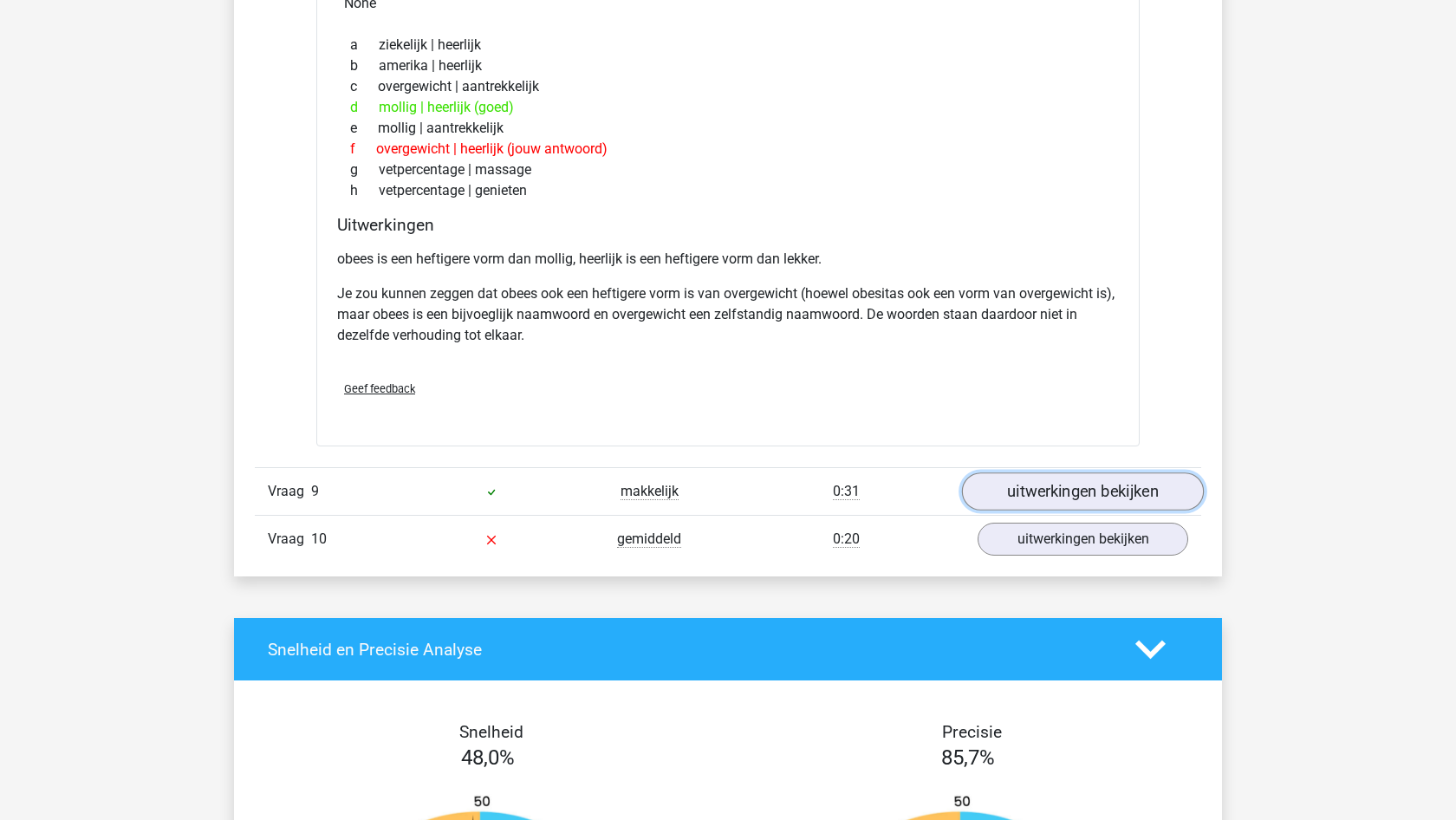
click at [1082, 487] on link "uitwerkingen bekijken" at bounding box center [1084, 490] width 242 height 38
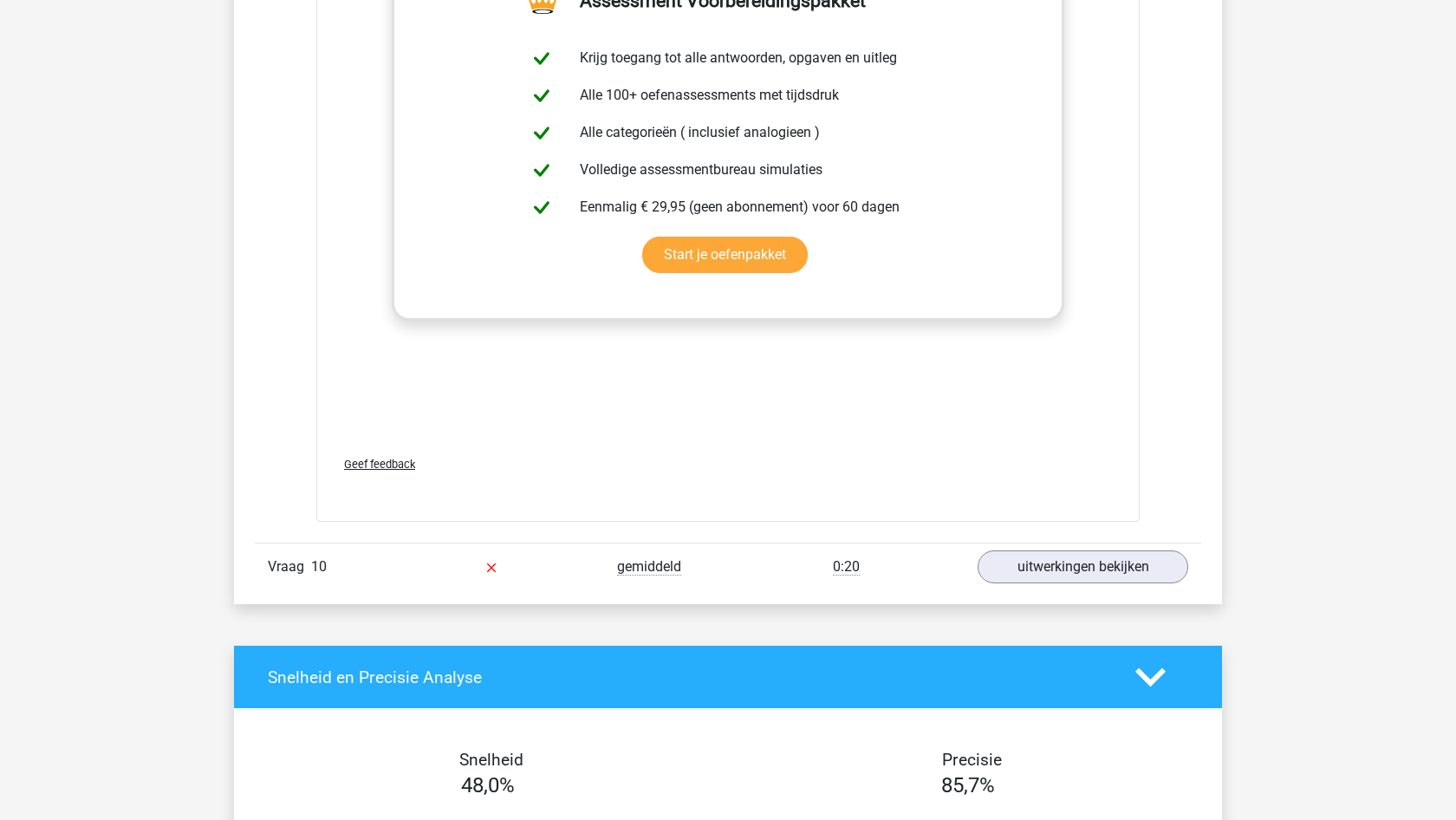
scroll to position [3813, 0]
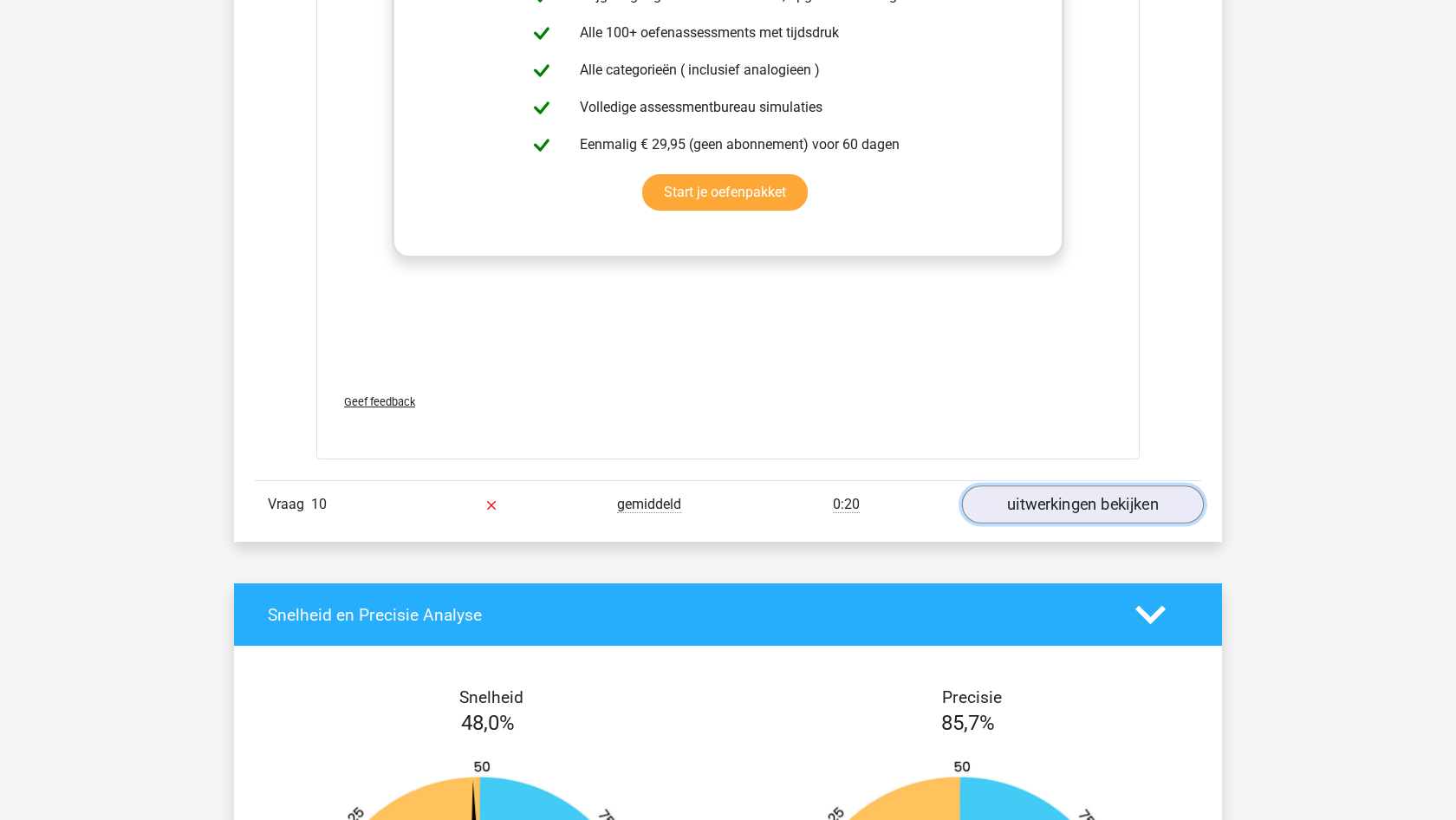
click at [1068, 498] on link "uitwerkingen bekijken" at bounding box center [1084, 504] width 242 height 38
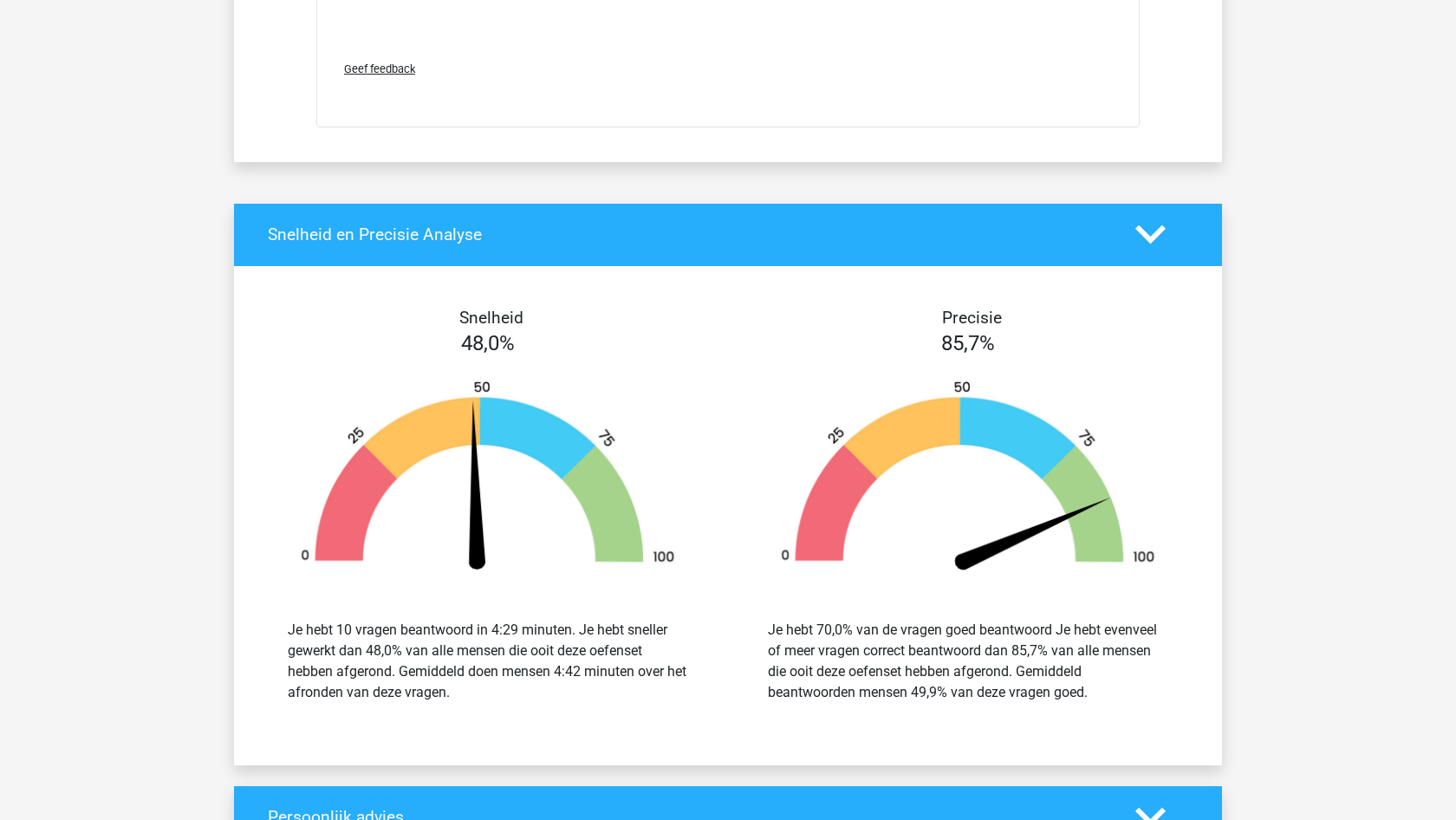
scroll to position [4938, 0]
